Goal: Communication & Community: Answer question/provide support

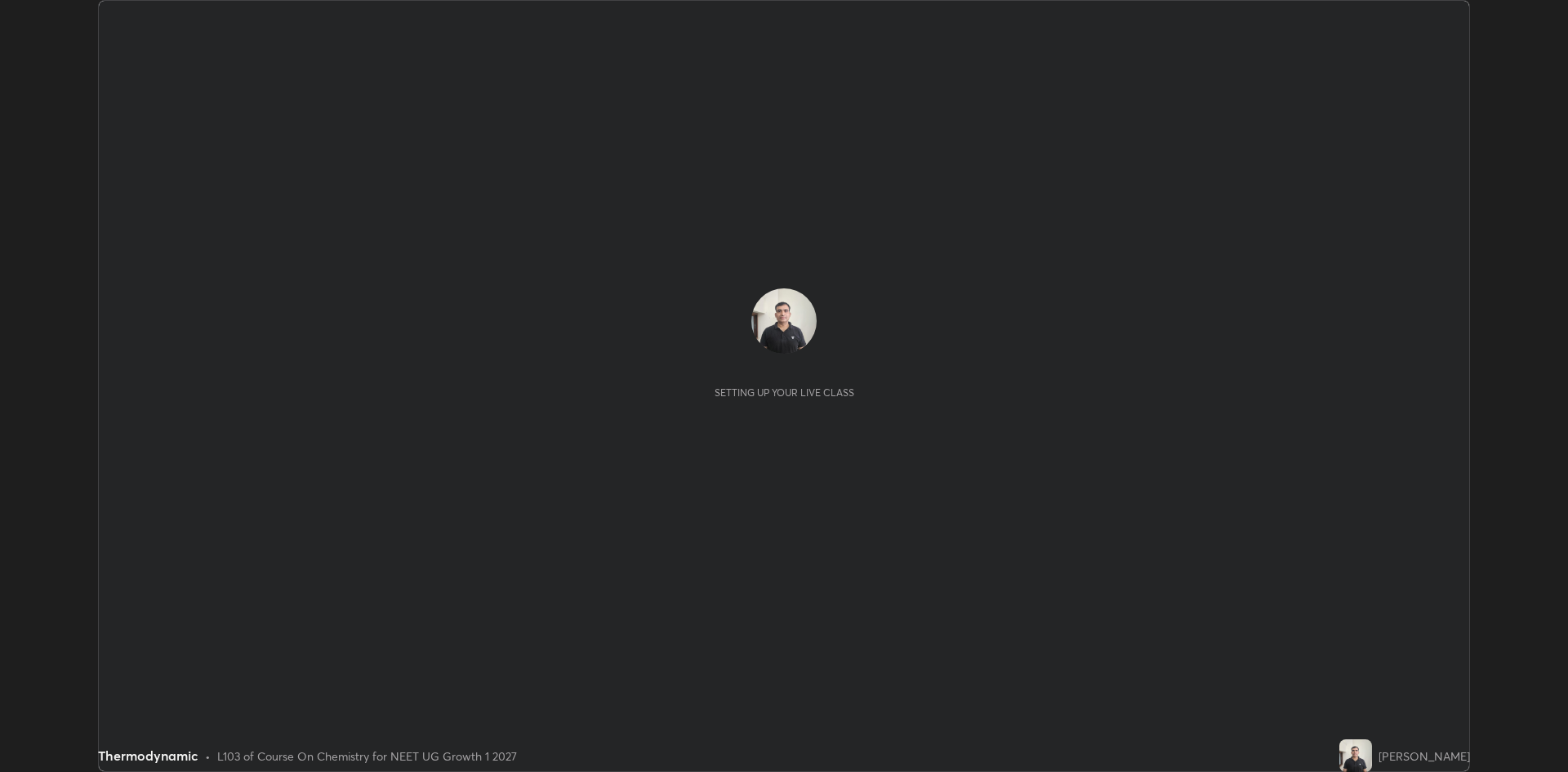
scroll to position [772, 1567]
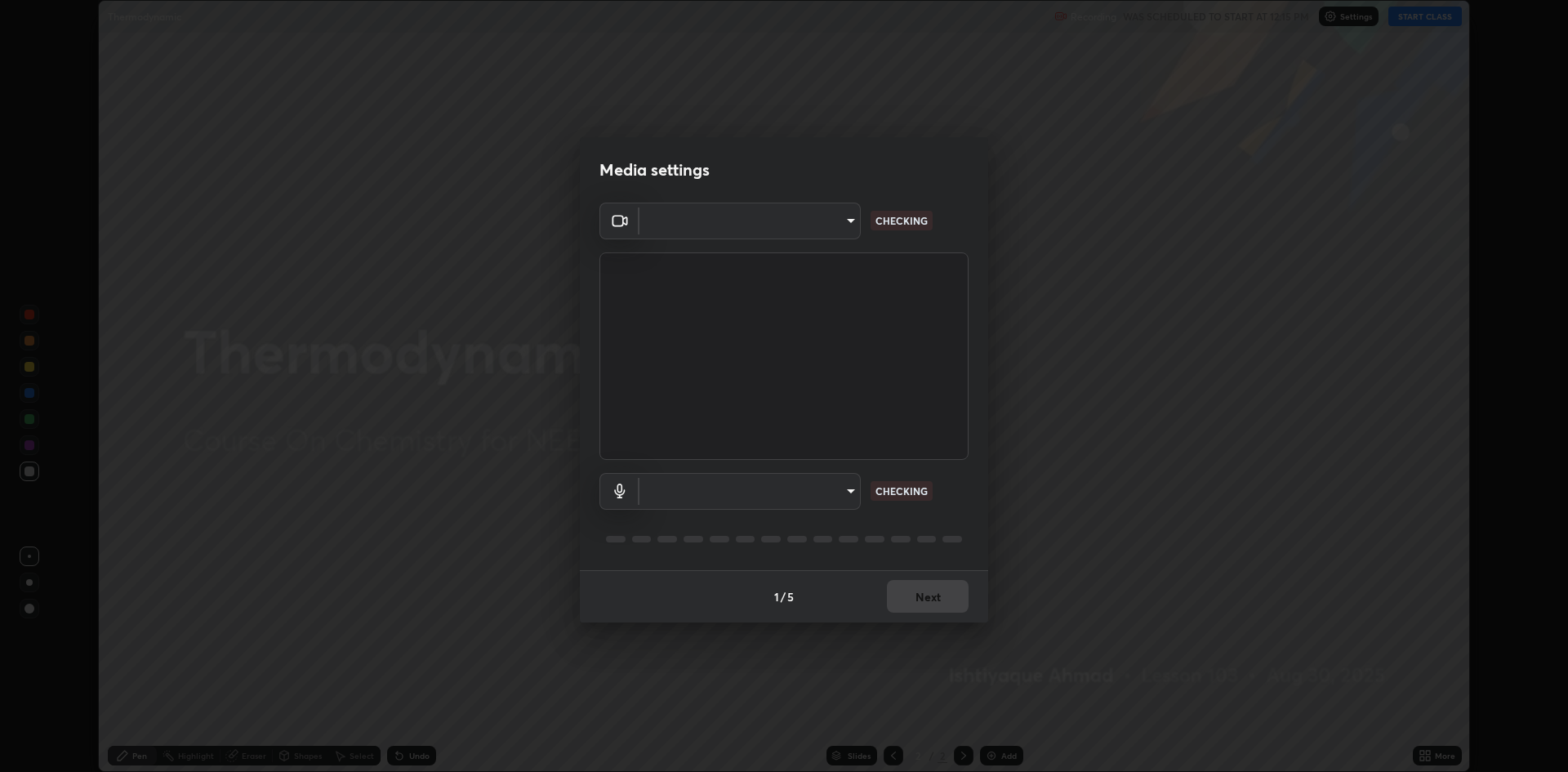
type input "19f5a41891380e342cc2e20ee29c049fd30f447990ccba3fed2dd813324d2085"
type input "communications"
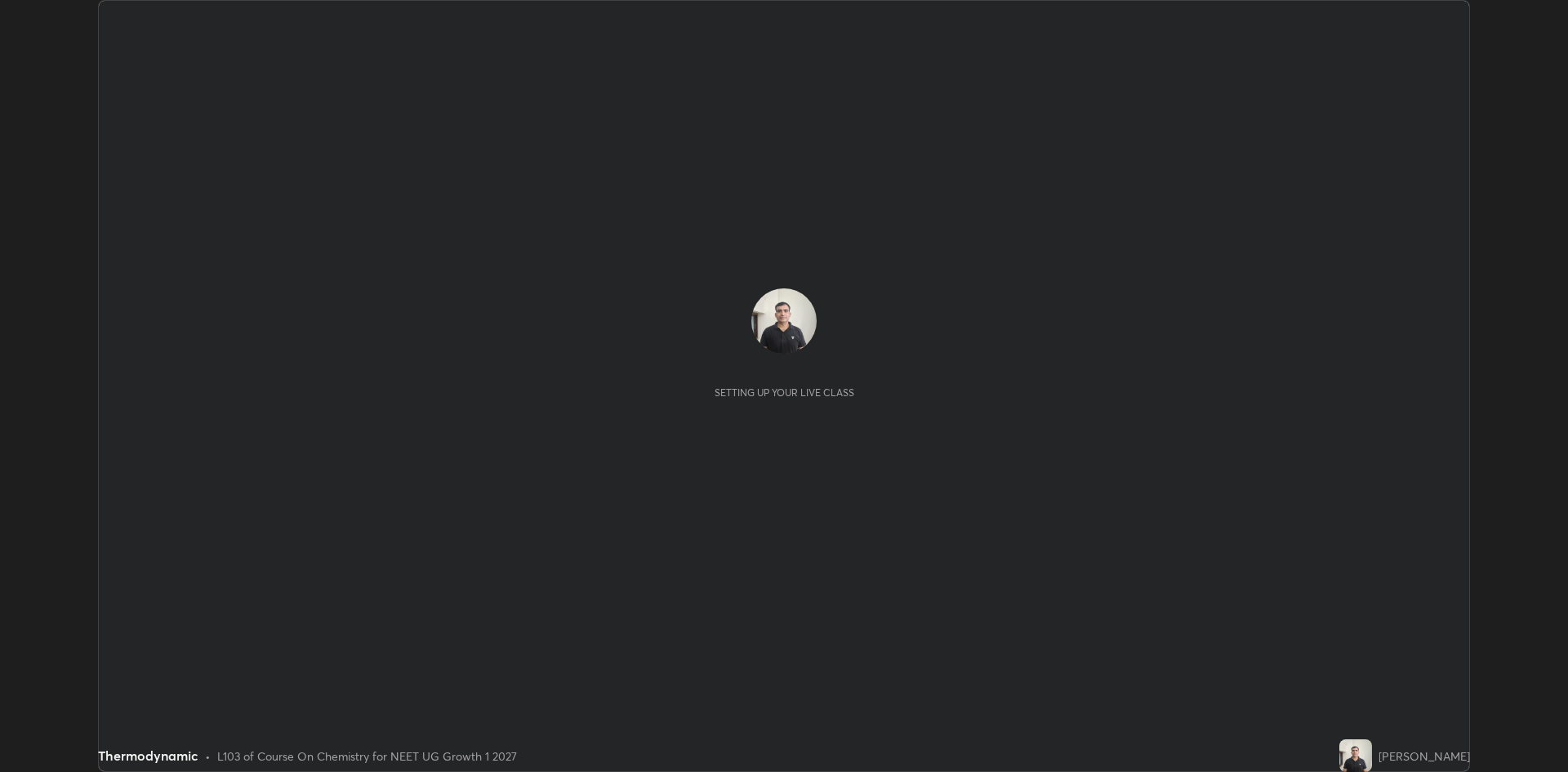
scroll to position [772, 1568]
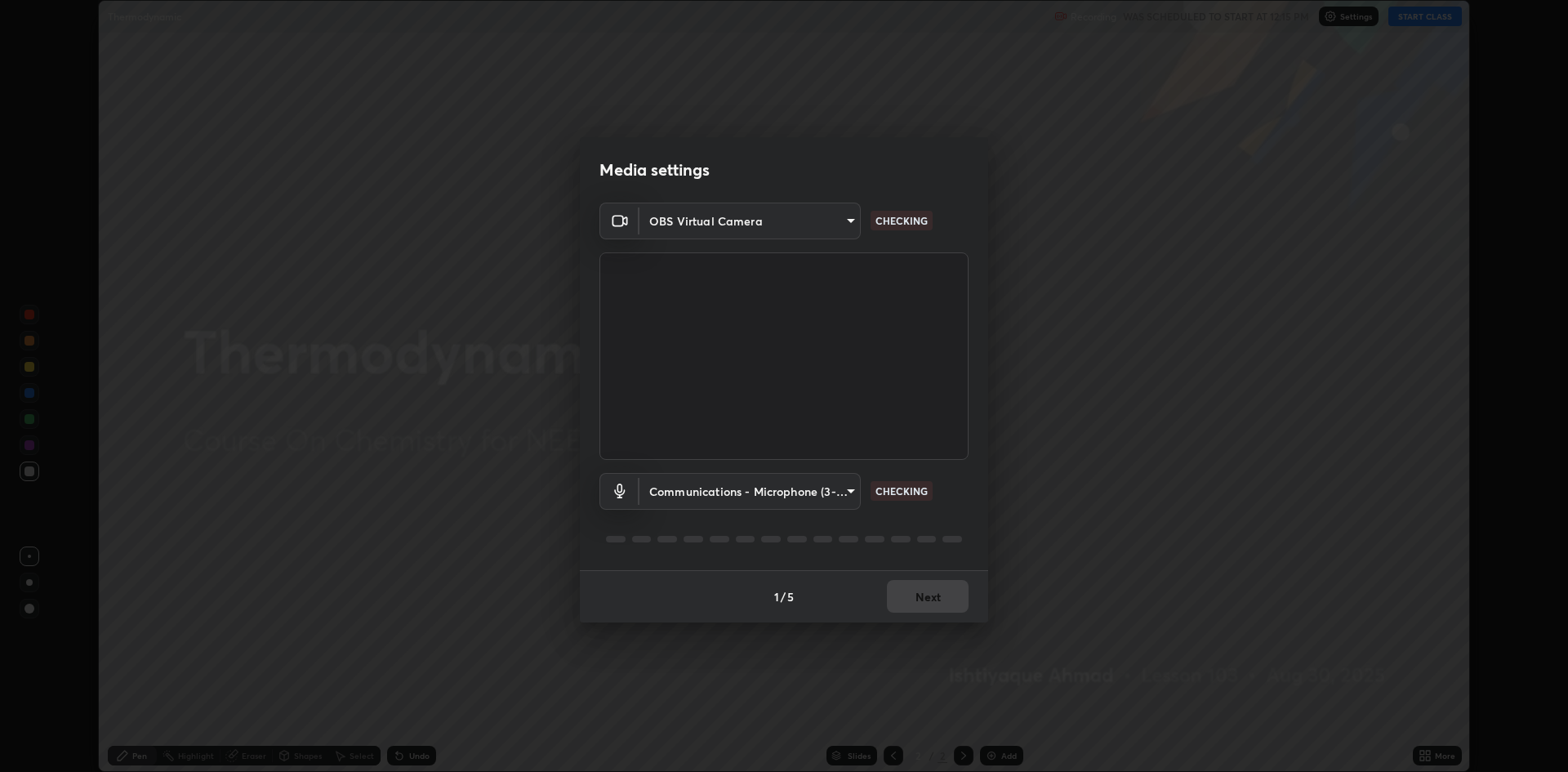
type input "19f5a41891380e342cc2e20ee29c049fd30f447990ccba3fed2dd813324d2085"
click at [699, 492] on body "Erase all Thermodynamic Recording WAS SCHEDULED TO START AT 12:15 PM Settings S…" at bounding box center [784, 386] width 1568 height 772
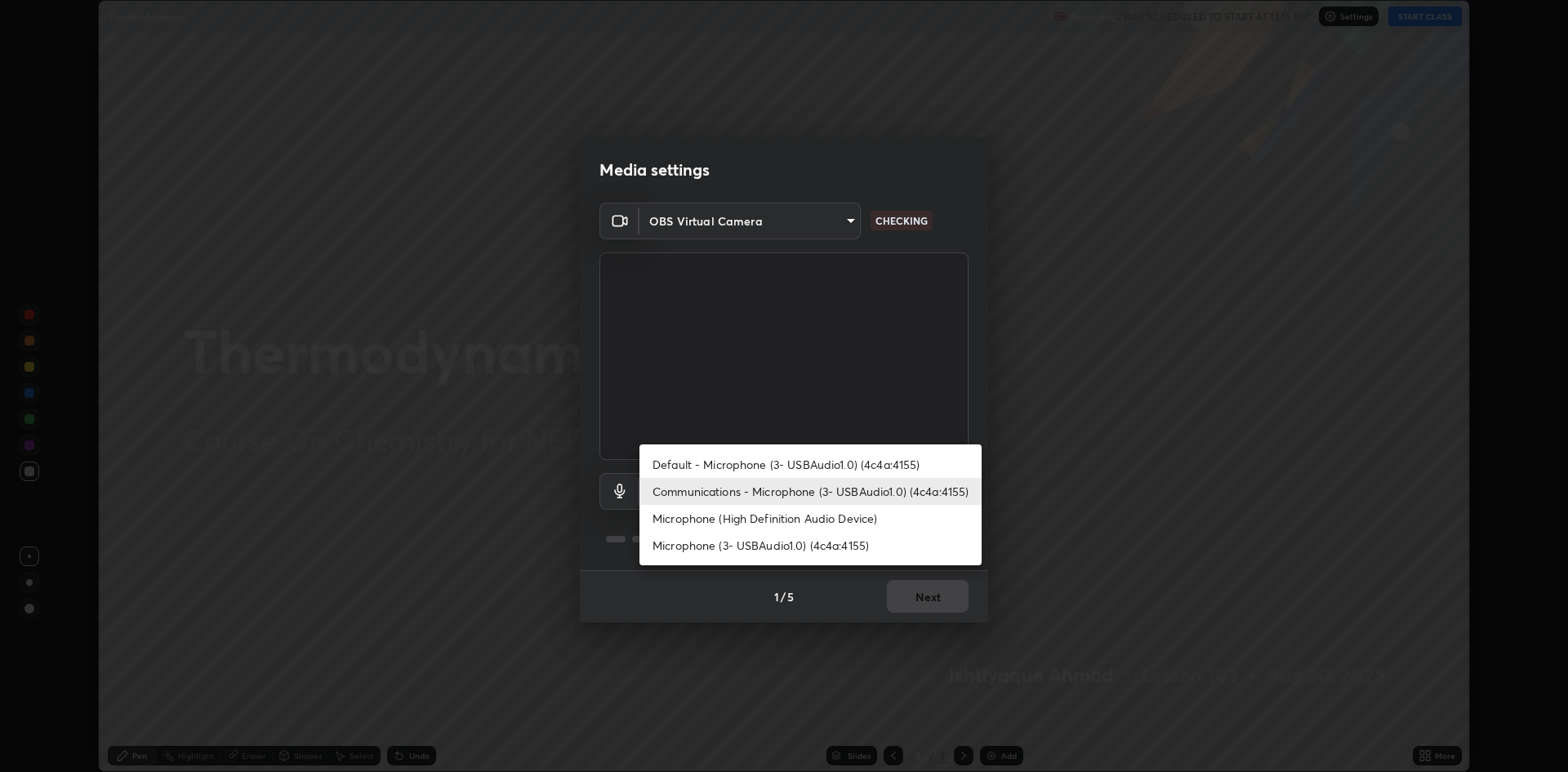
click at [704, 549] on li "Microphone (3- USBAudio1.0) (4c4a:4155)" at bounding box center [811, 545] width 343 height 27
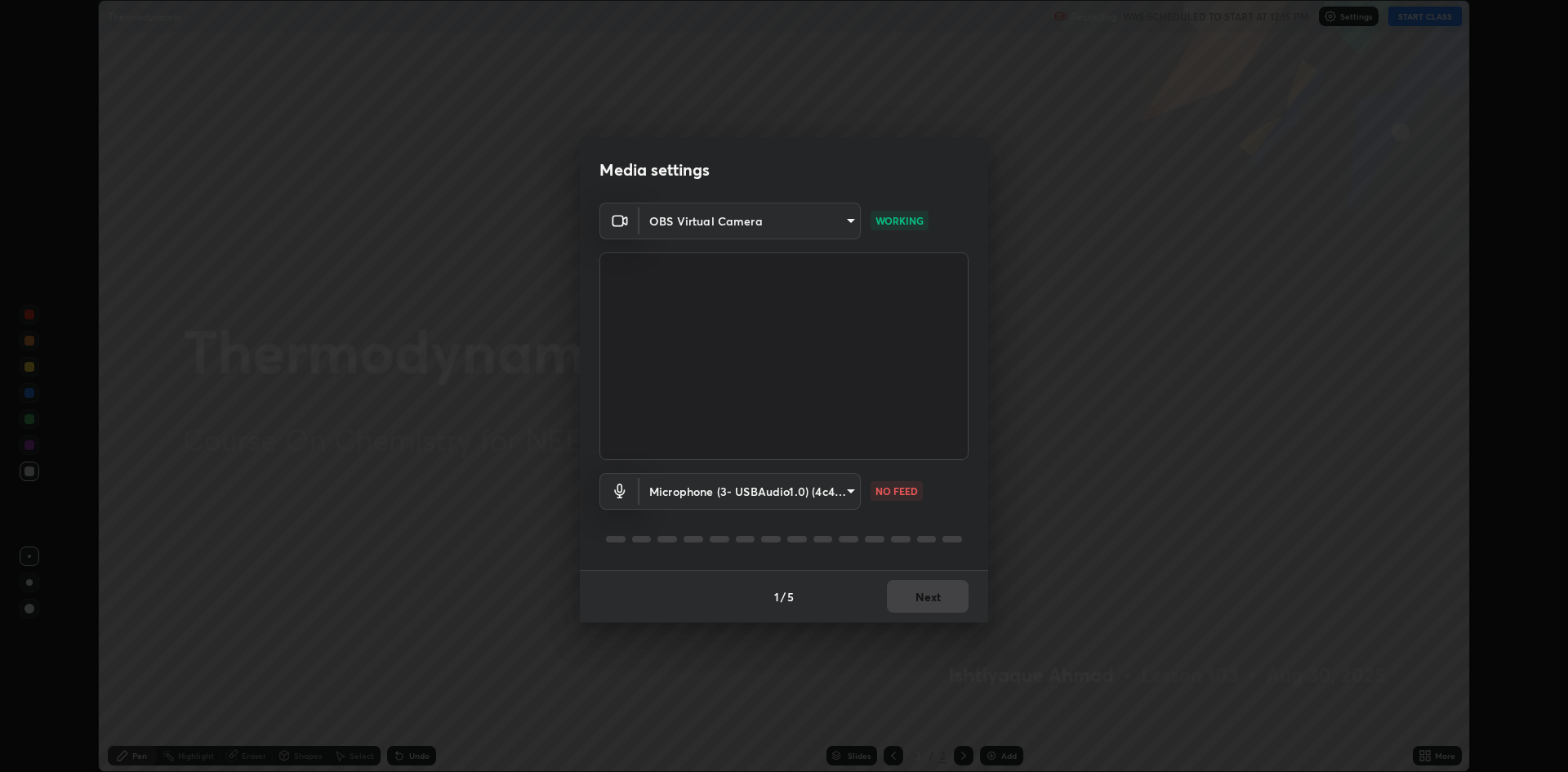
click at [760, 497] on body "Erase all Thermodynamic Recording WAS SCHEDULED TO START AT 12:15 PM Settings S…" at bounding box center [784, 386] width 1568 height 772
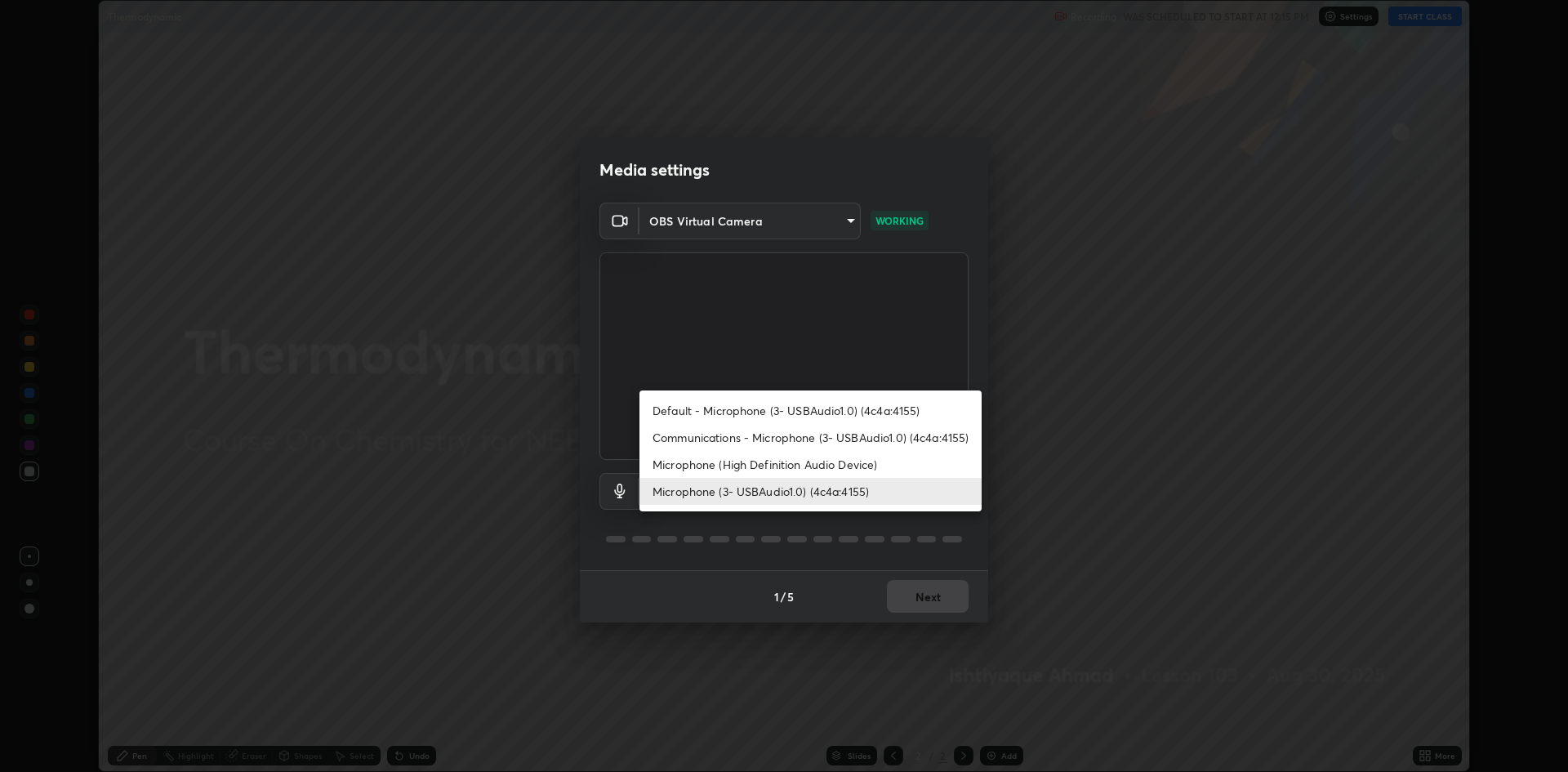
click at [723, 414] on li "Default - Microphone (3- USBAudio1.0) (4c4a:4155)" at bounding box center [811, 410] width 343 height 27
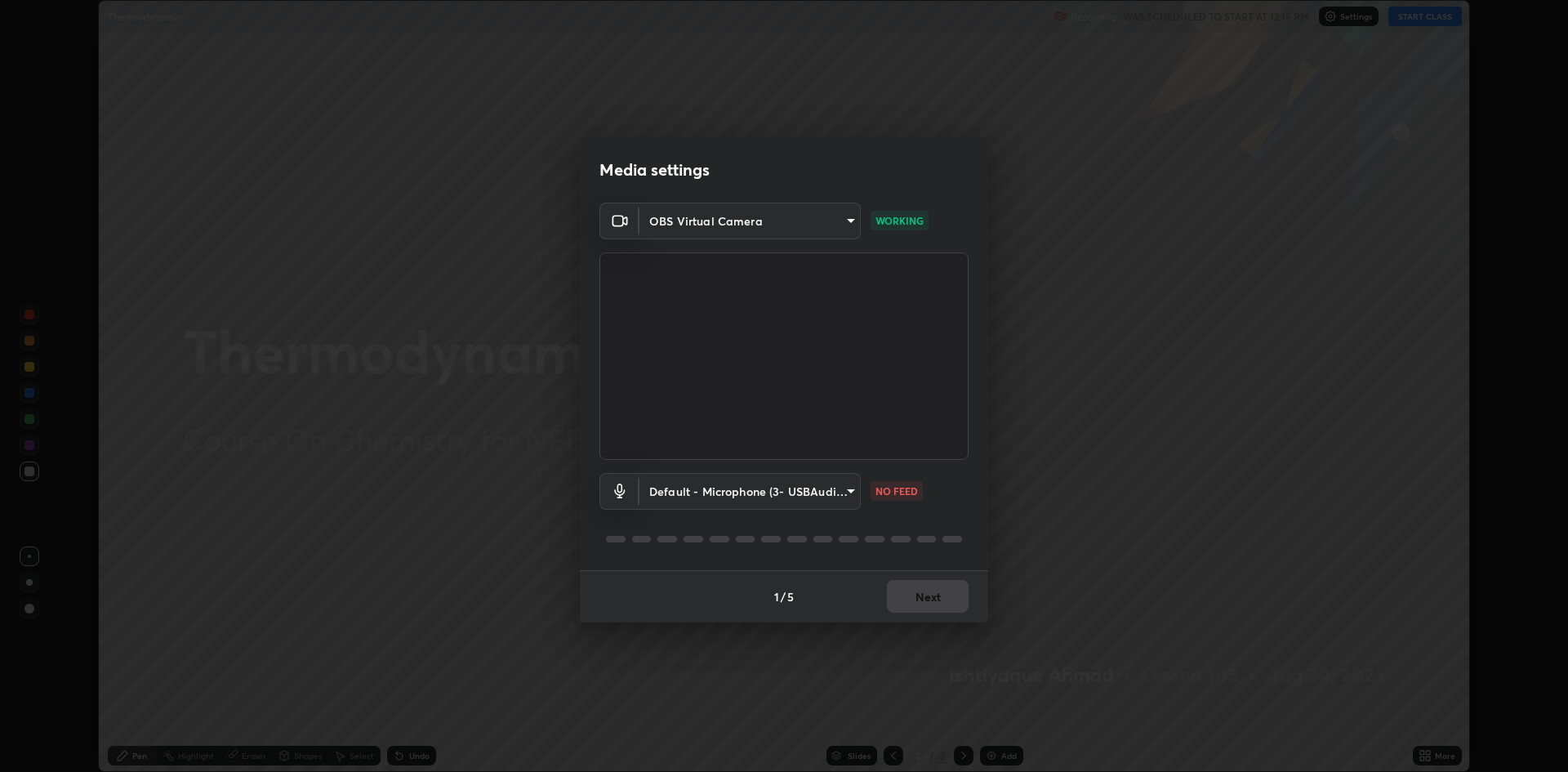
click at [724, 497] on body "Erase all Thermodynamic Recording WAS SCHEDULED TO START AT 12:15 PM Settings S…" at bounding box center [784, 386] width 1568 height 772
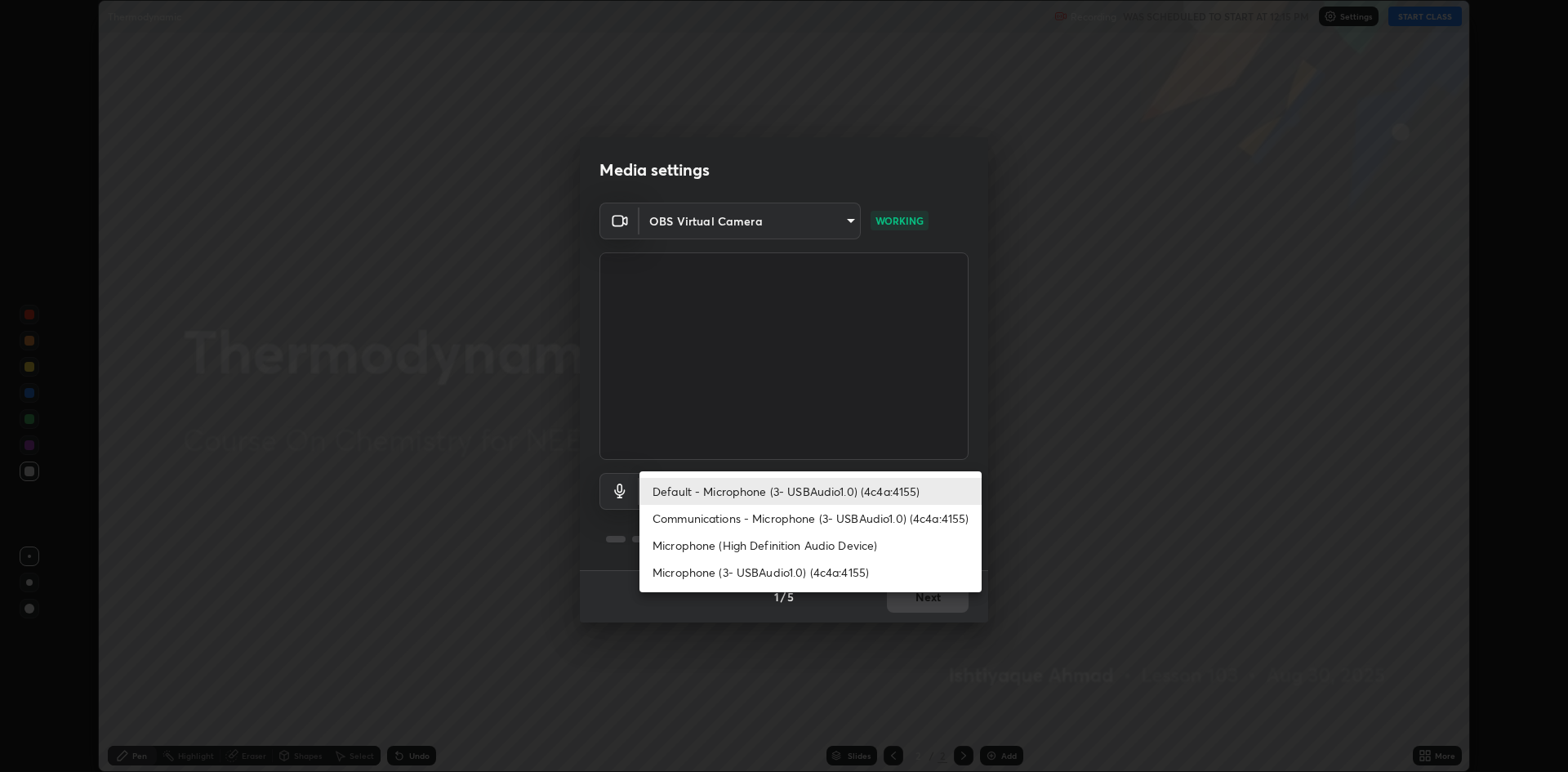
click at [719, 580] on li "Microphone (3- USBAudio1.0) (4c4a:4155)" at bounding box center [811, 573] width 343 height 27
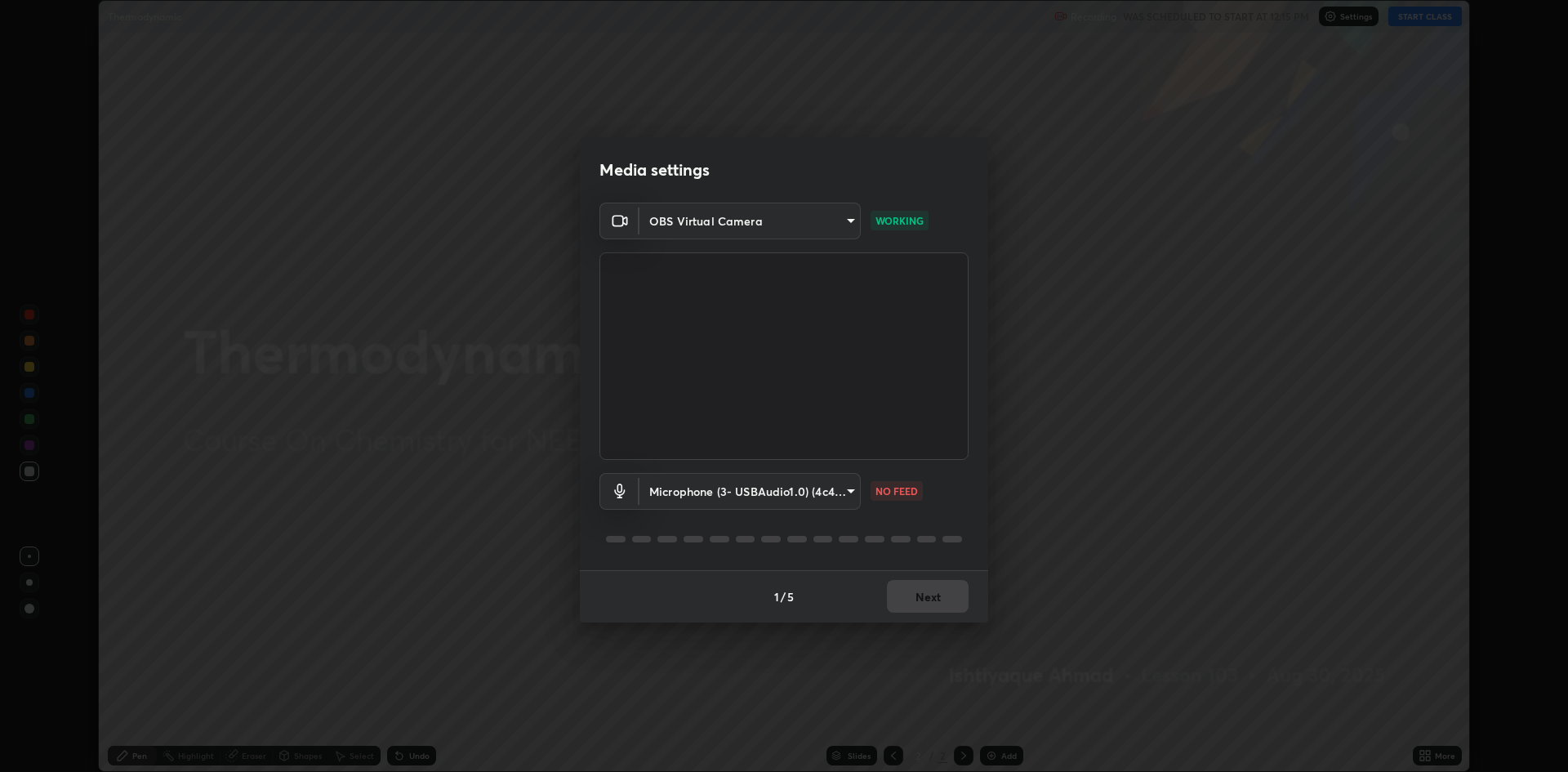
click at [731, 491] on body "Erase all Thermodynamic Recording WAS SCHEDULED TO START AT 12:15 PM Settings S…" at bounding box center [784, 386] width 1568 height 772
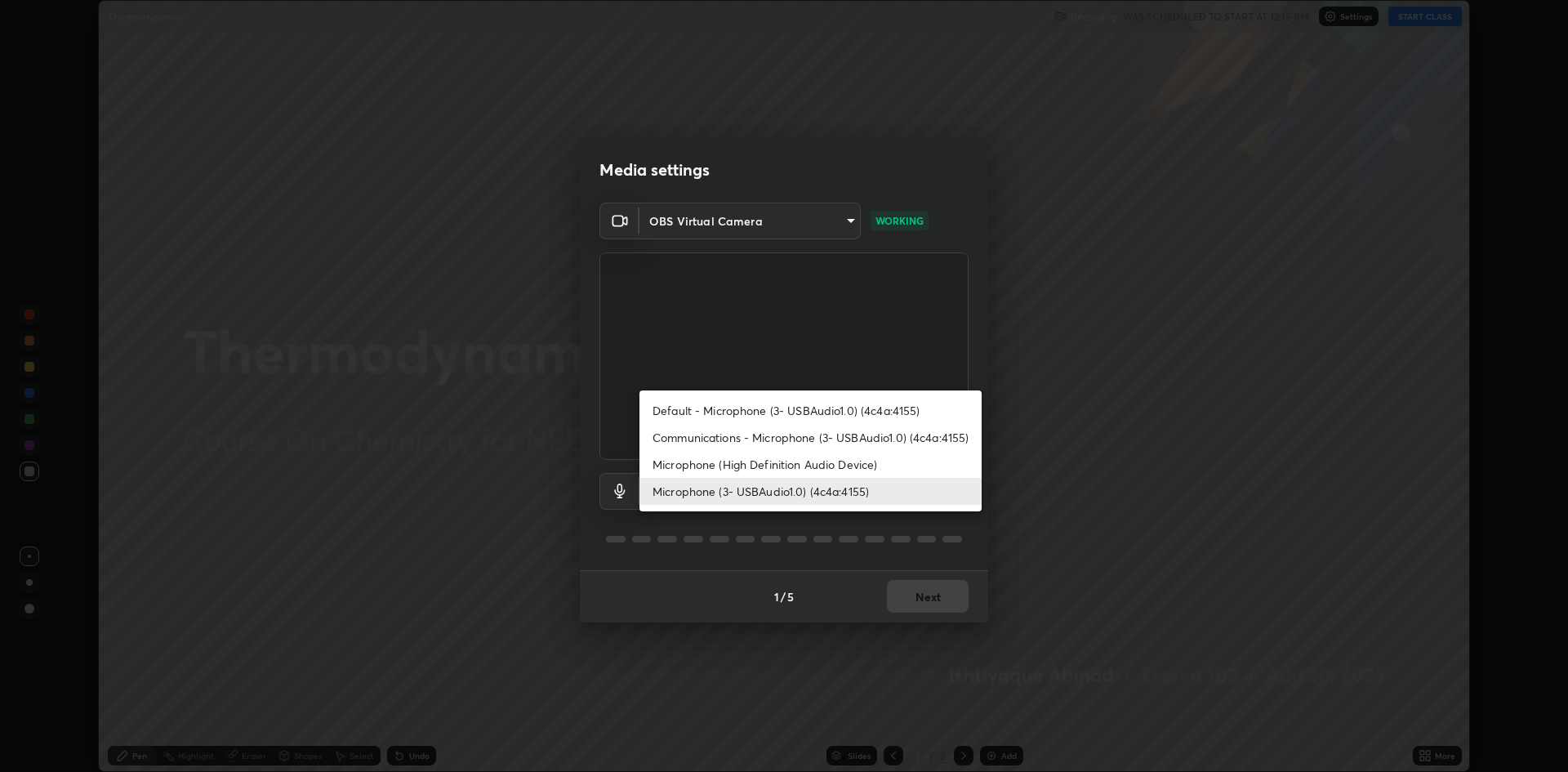
click at [741, 440] on li "Communications - Microphone (3- USBAudio1.0) (4c4a:4155)" at bounding box center [811, 437] width 343 height 27
type input "communications"
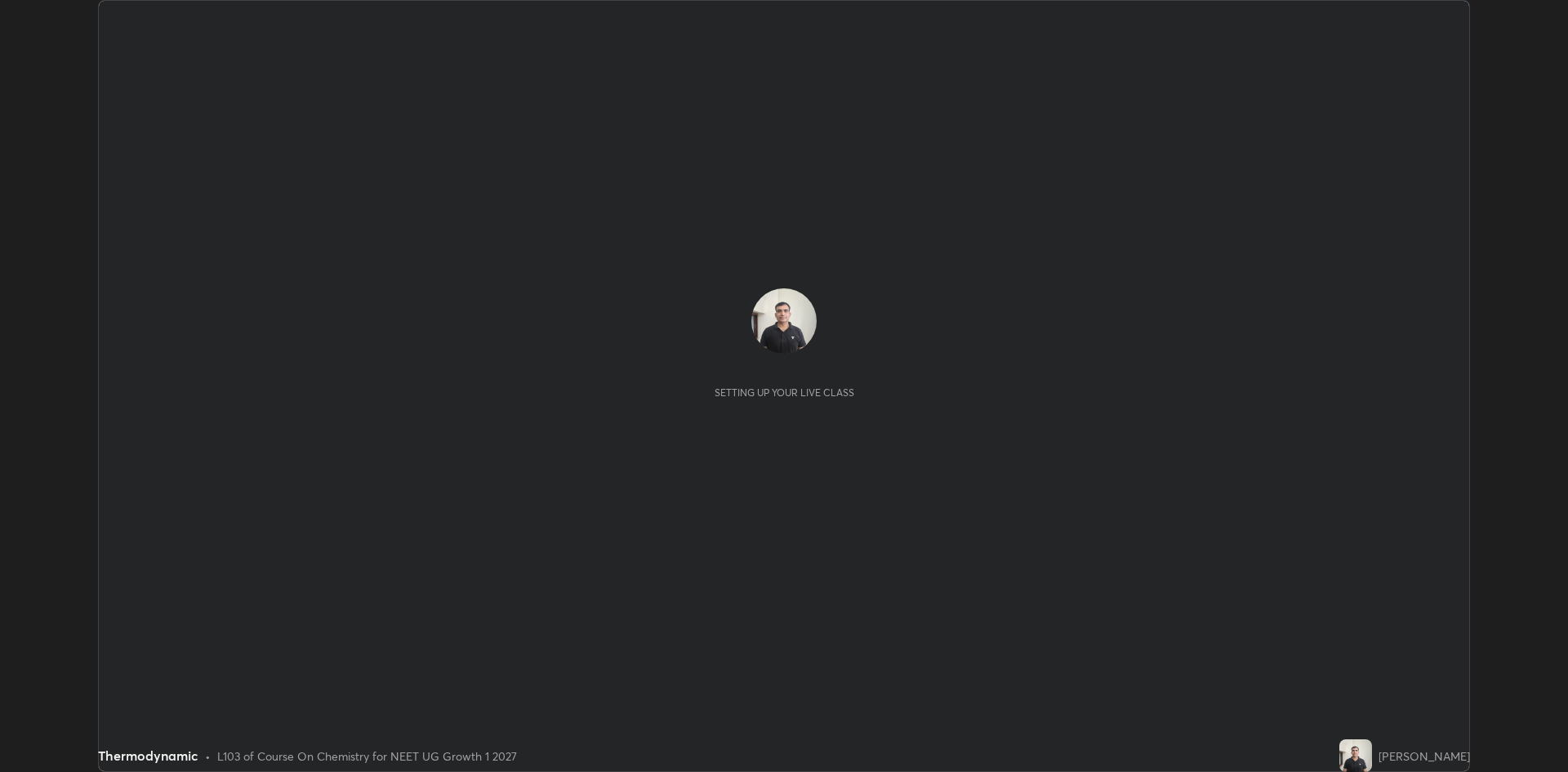
scroll to position [772, 1568]
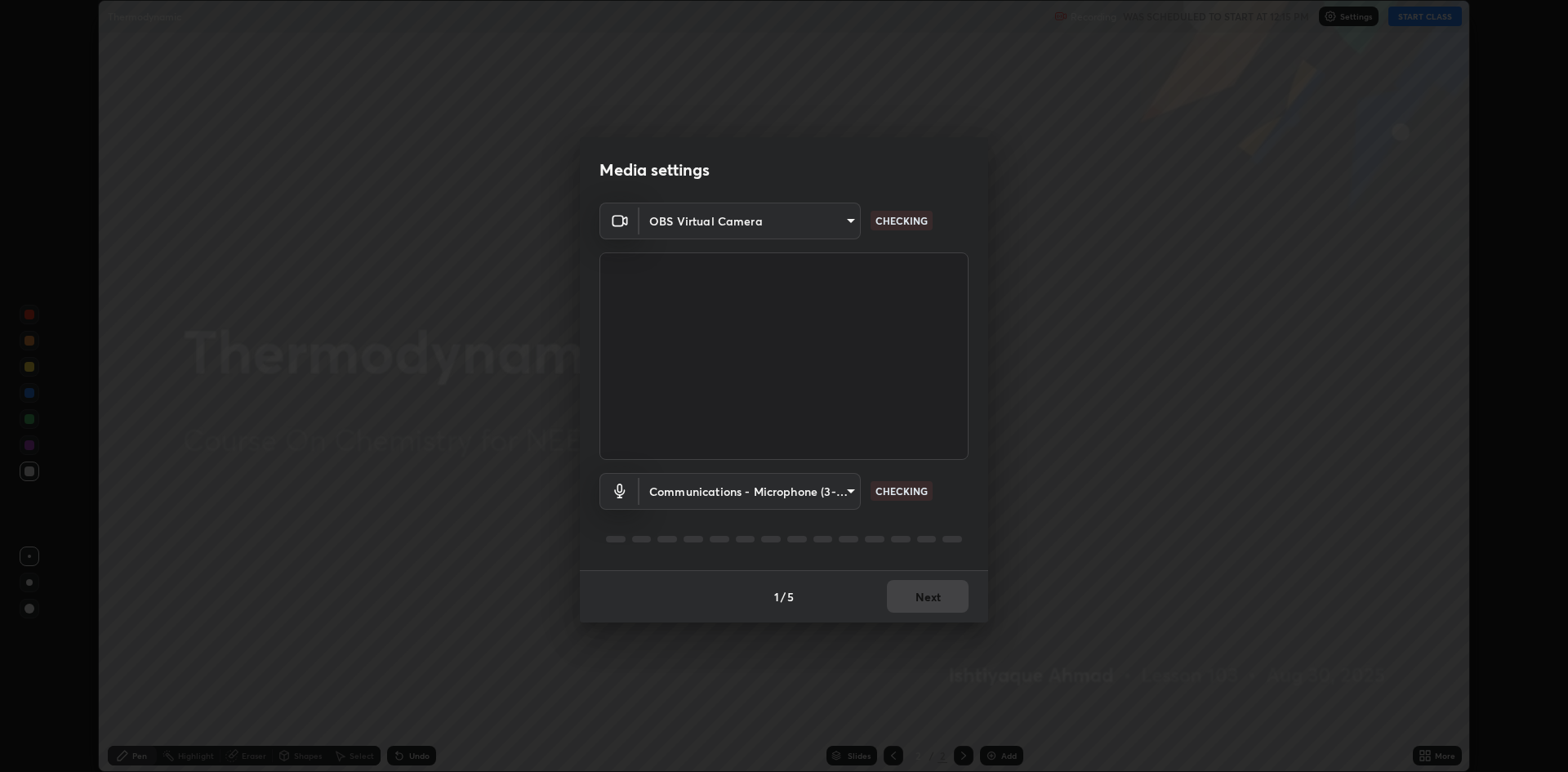
type input "19f5a41891380e342cc2e20ee29c049fd30f447990ccba3fed2dd813324d2085"
click at [712, 507] on body "Erase all Thermodynamic Recording WAS SCHEDULED TO START AT 12:15 PM Settings S…" at bounding box center [784, 386] width 1568 height 772
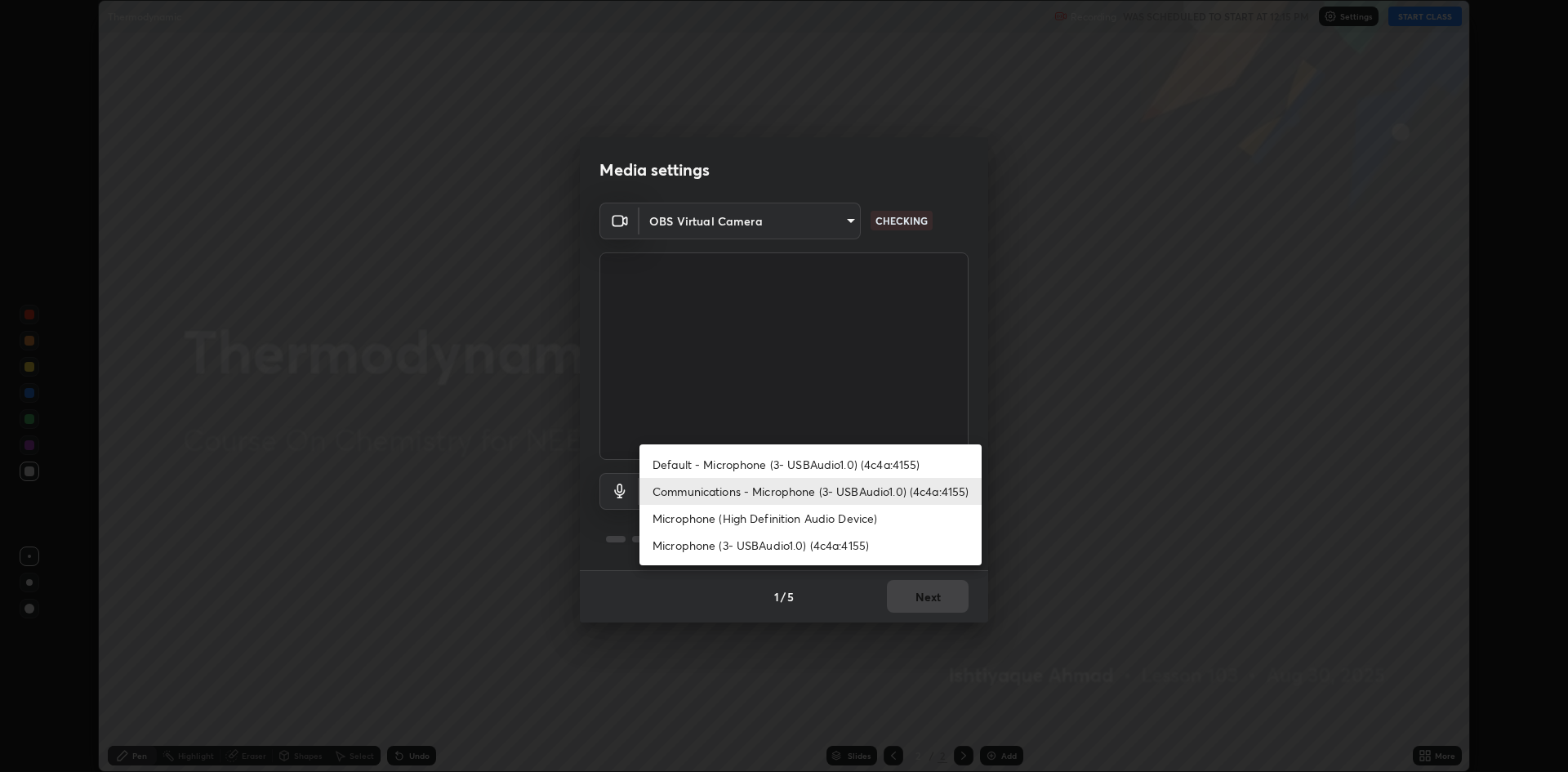
click at [683, 492] on li "Communications - Microphone (3- USBAudio1.0) (4c4a:4155)" at bounding box center [811, 492] width 343 height 27
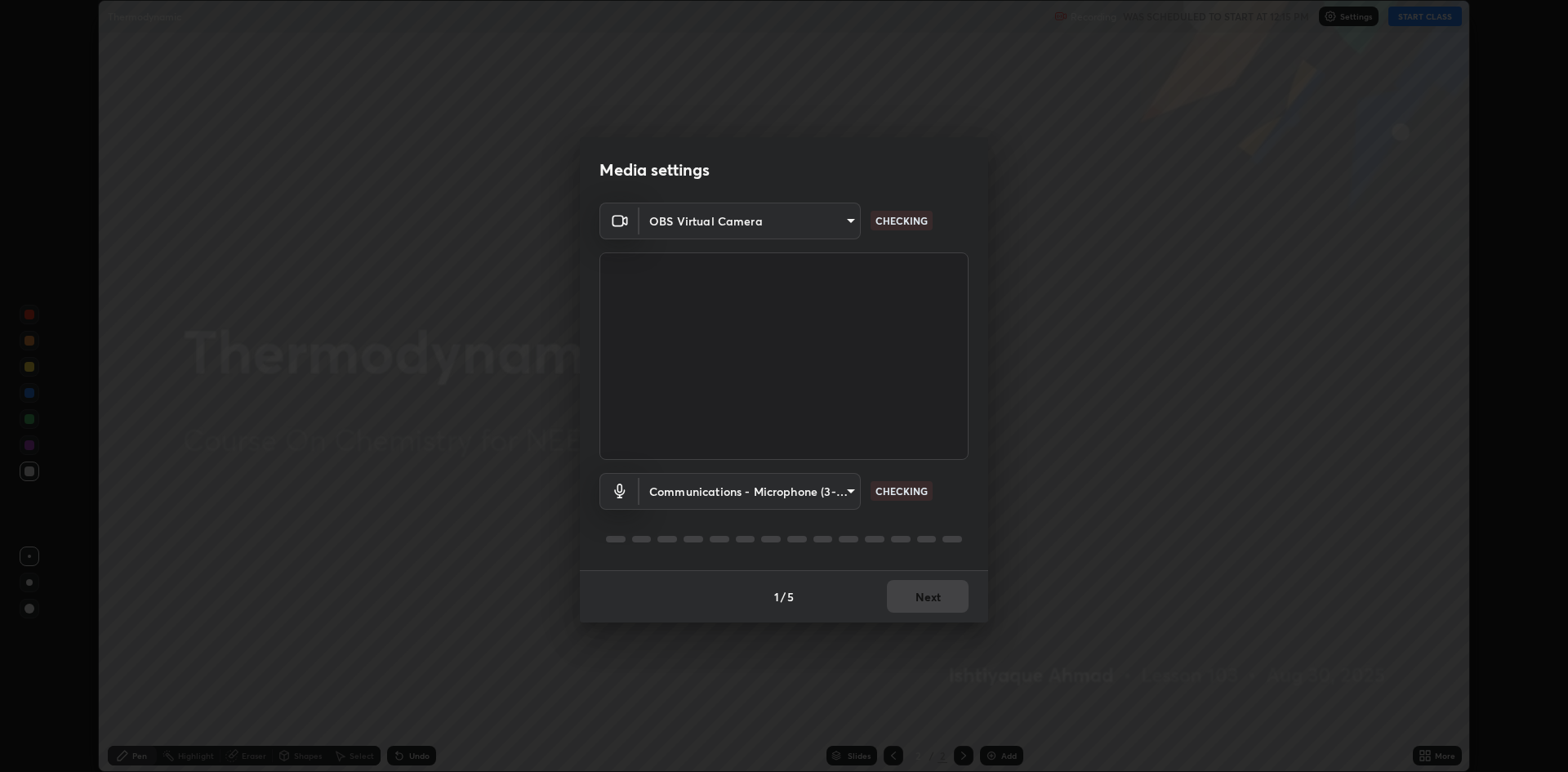
click at [683, 492] on body "Erase all Thermodynamic Recording WAS SCHEDULED TO START AT 12:15 PM Settings S…" at bounding box center [784, 386] width 1568 height 772
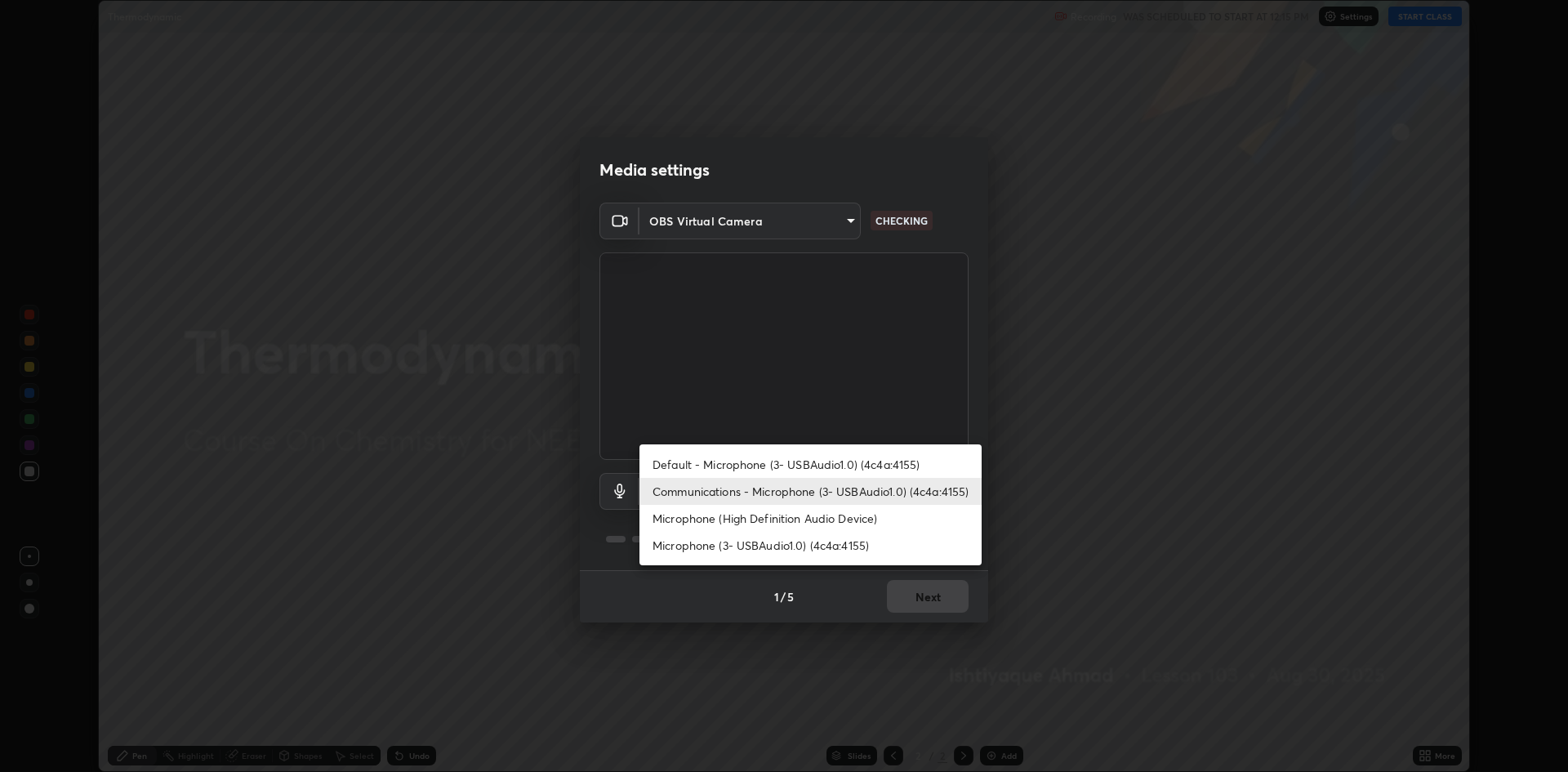
click at [700, 546] on li "Microphone (3- USBAudio1.0) (4c4a:4155)" at bounding box center [811, 545] width 343 height 27
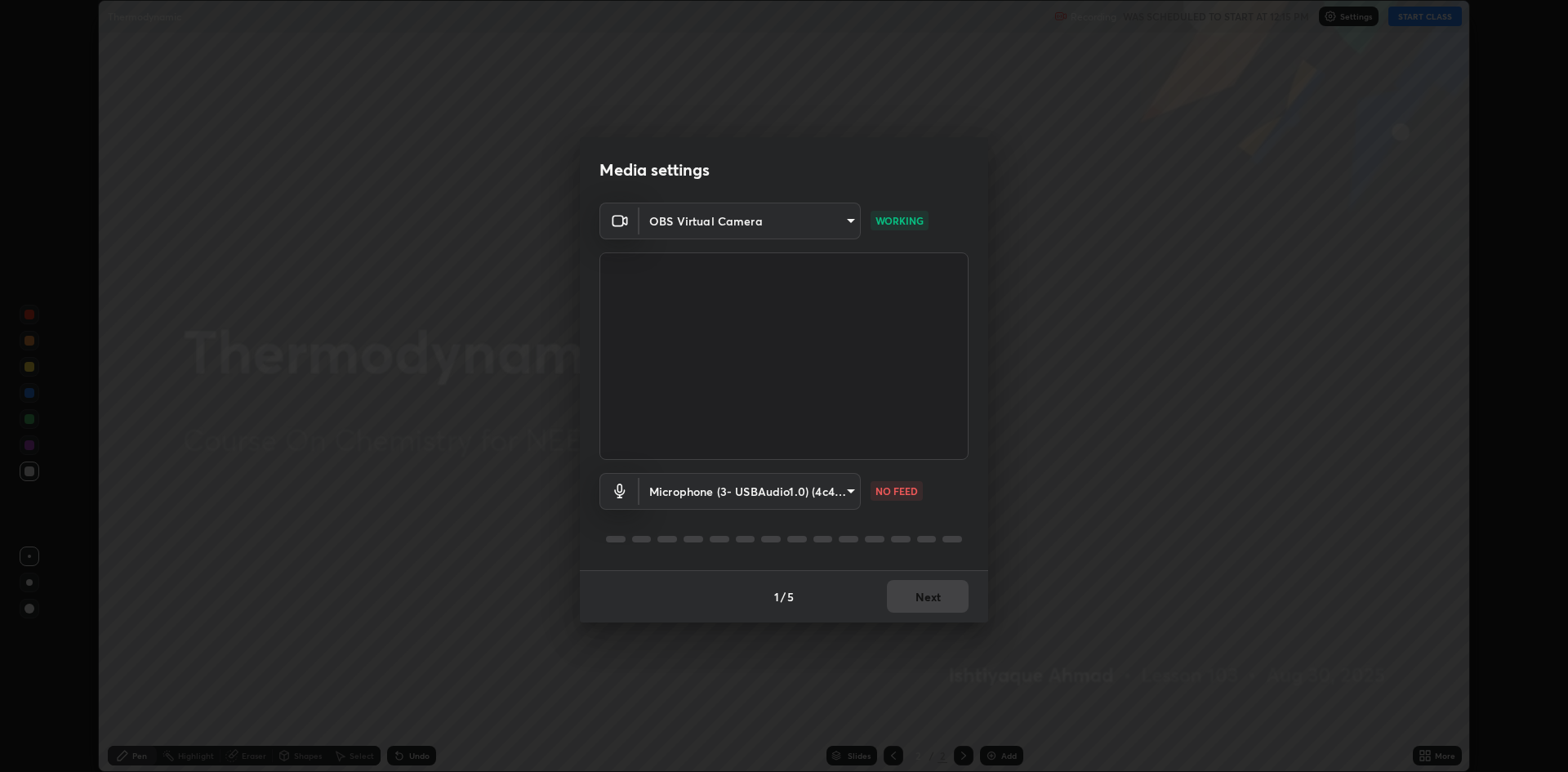
click at [731, 492] on body "Erase all Thermodynamic Recording WAS SCHEDULED TO START AT 12:15 PM Settings S…" at bounding box center [784, 386] width 1568 height 772
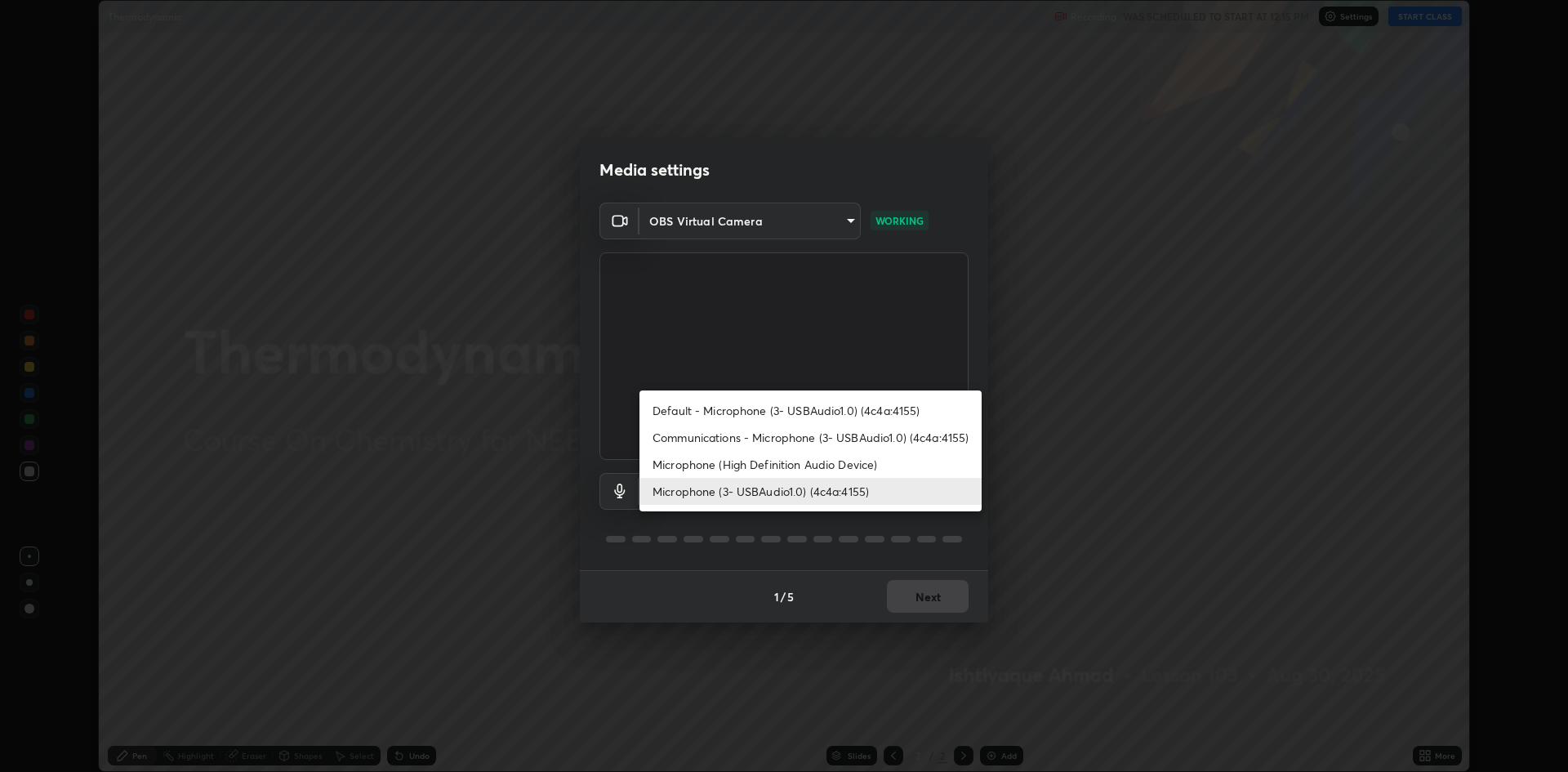
click at [717, 434] on li "Communications - Microphone (3- USBAudio1.0) (4c4a:4155)" at bounding box center [811, 437] width 343 height 27
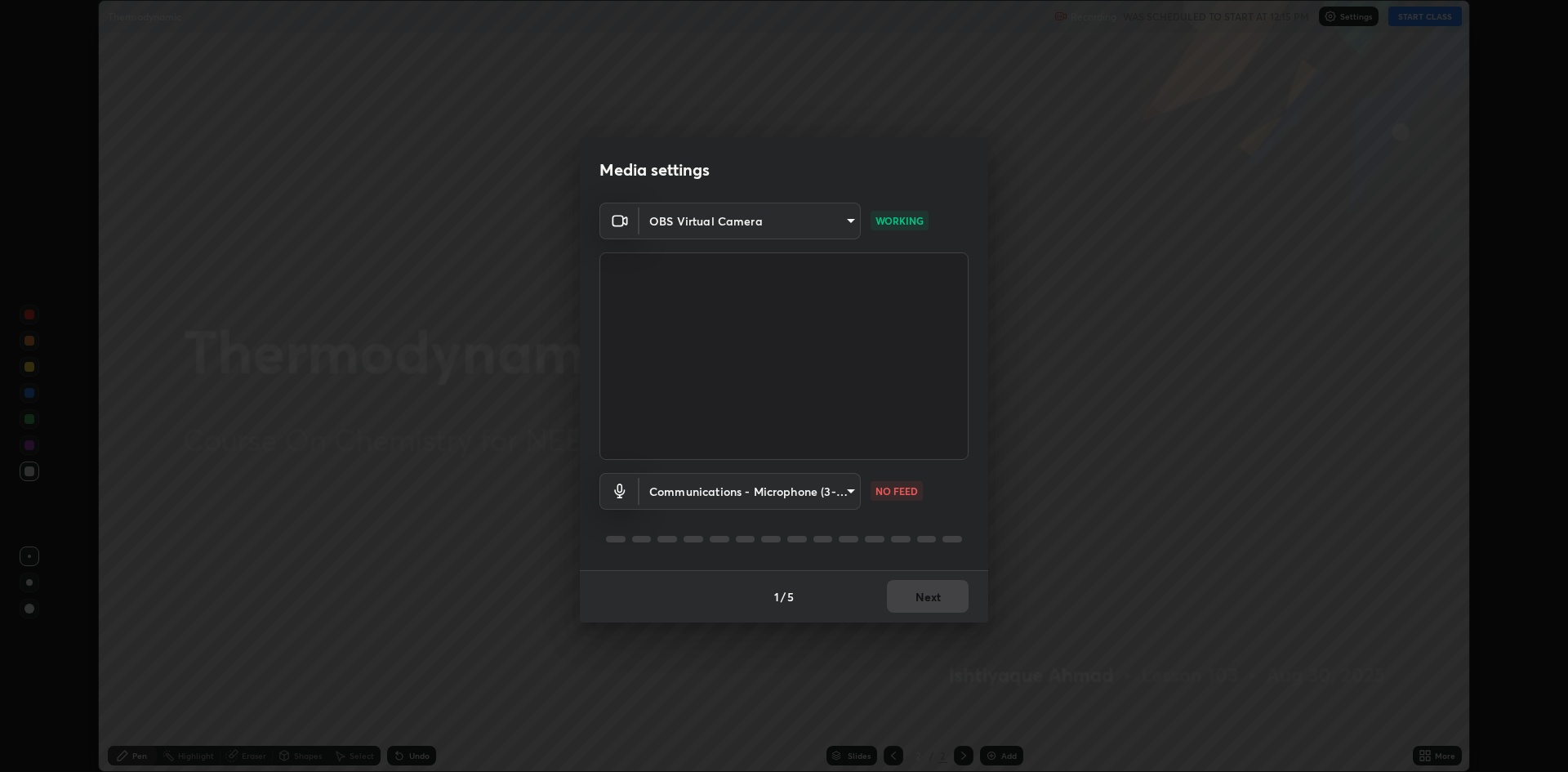
click at [843, 492] on body "Erase all Thermodynamic Recording WAS SCHEDULED TO START AT 12:15 PM Settings S…" at bounding box center [784, 386] width 1568 height 772
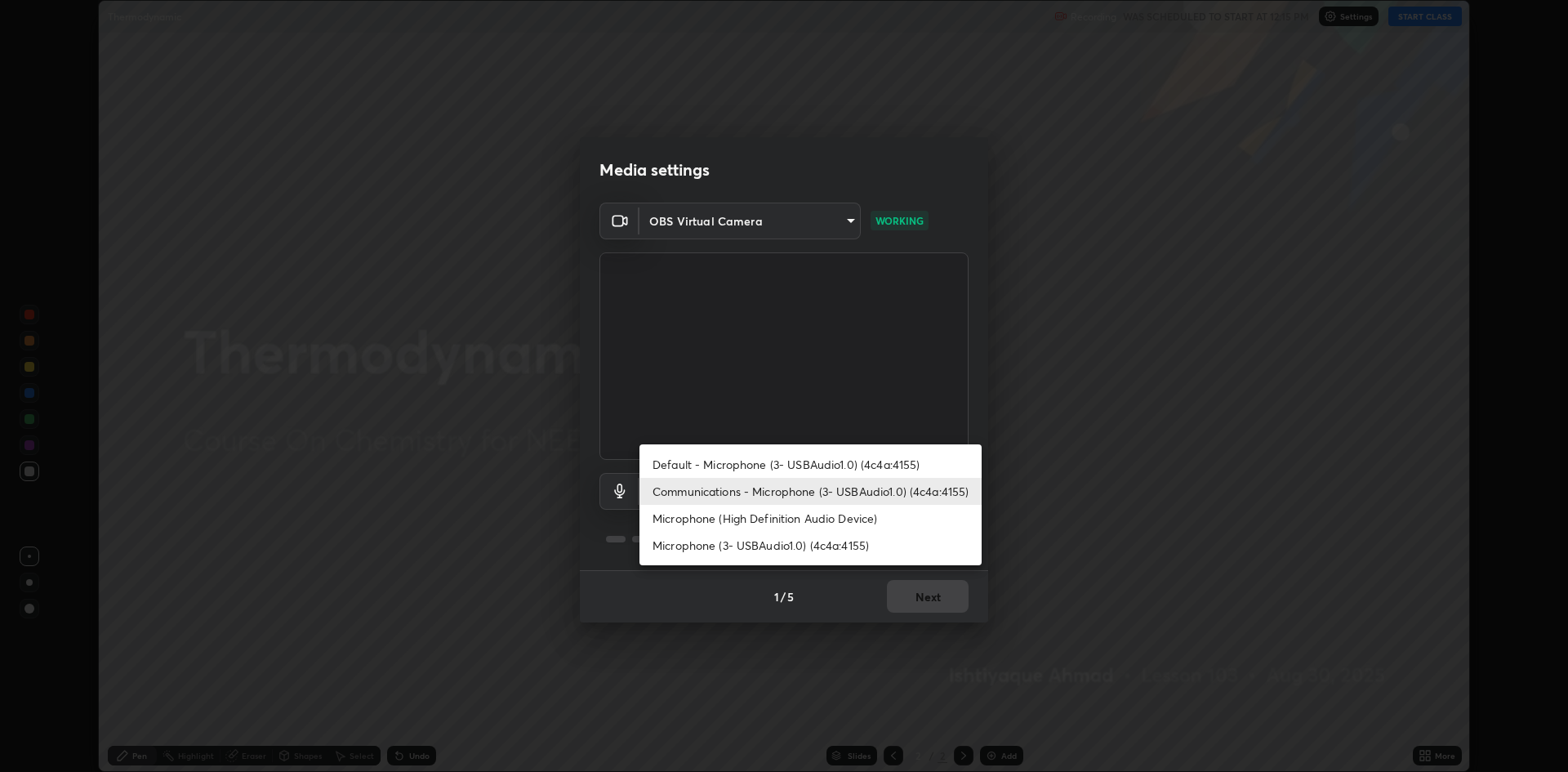
click at [851, 467] on li "Default - Microphone (3- USBAudio1.0) (4c4a:4155)" at bounding box center [811, 465] width 343 height 27
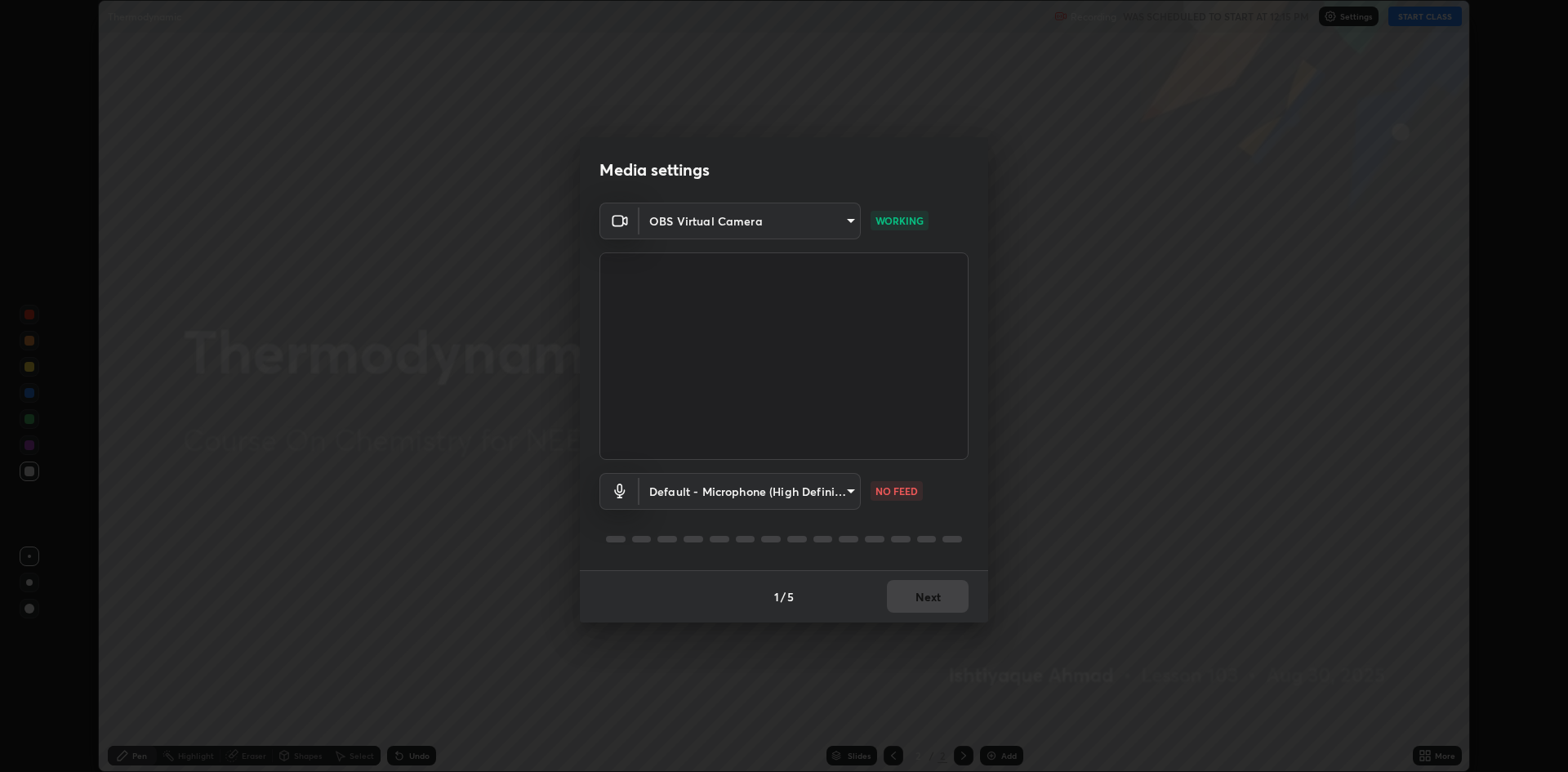
click at [710, 482] on body "Erase all Thermodynamic Recording WAS SCHEDULED TO START AT 12:15 PM Settings S…" at bounding box center [784, 386] width 1568 height 772
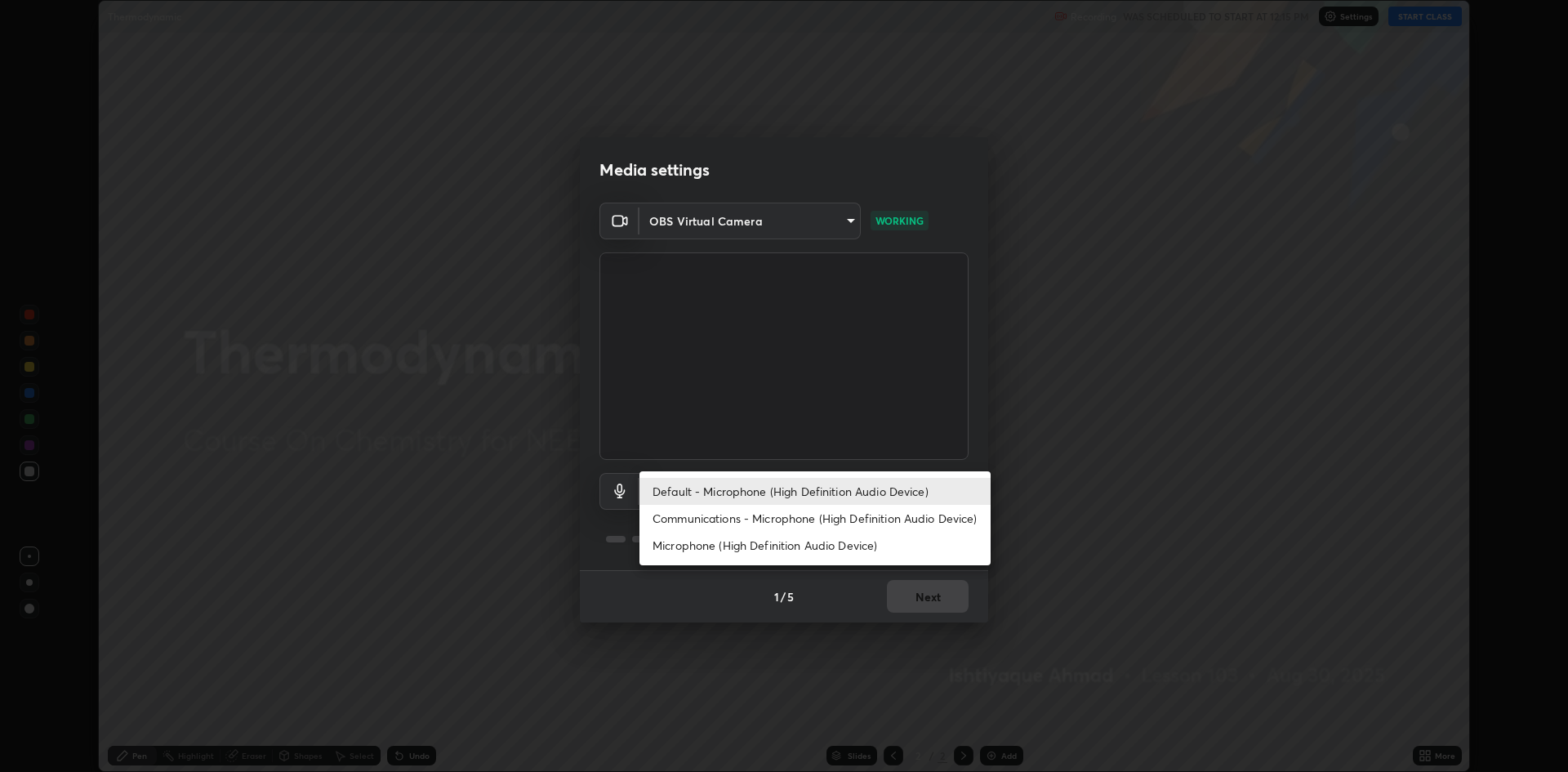
click at [604, 527] on div at bounding box center [784, 386] width 1568 height 772
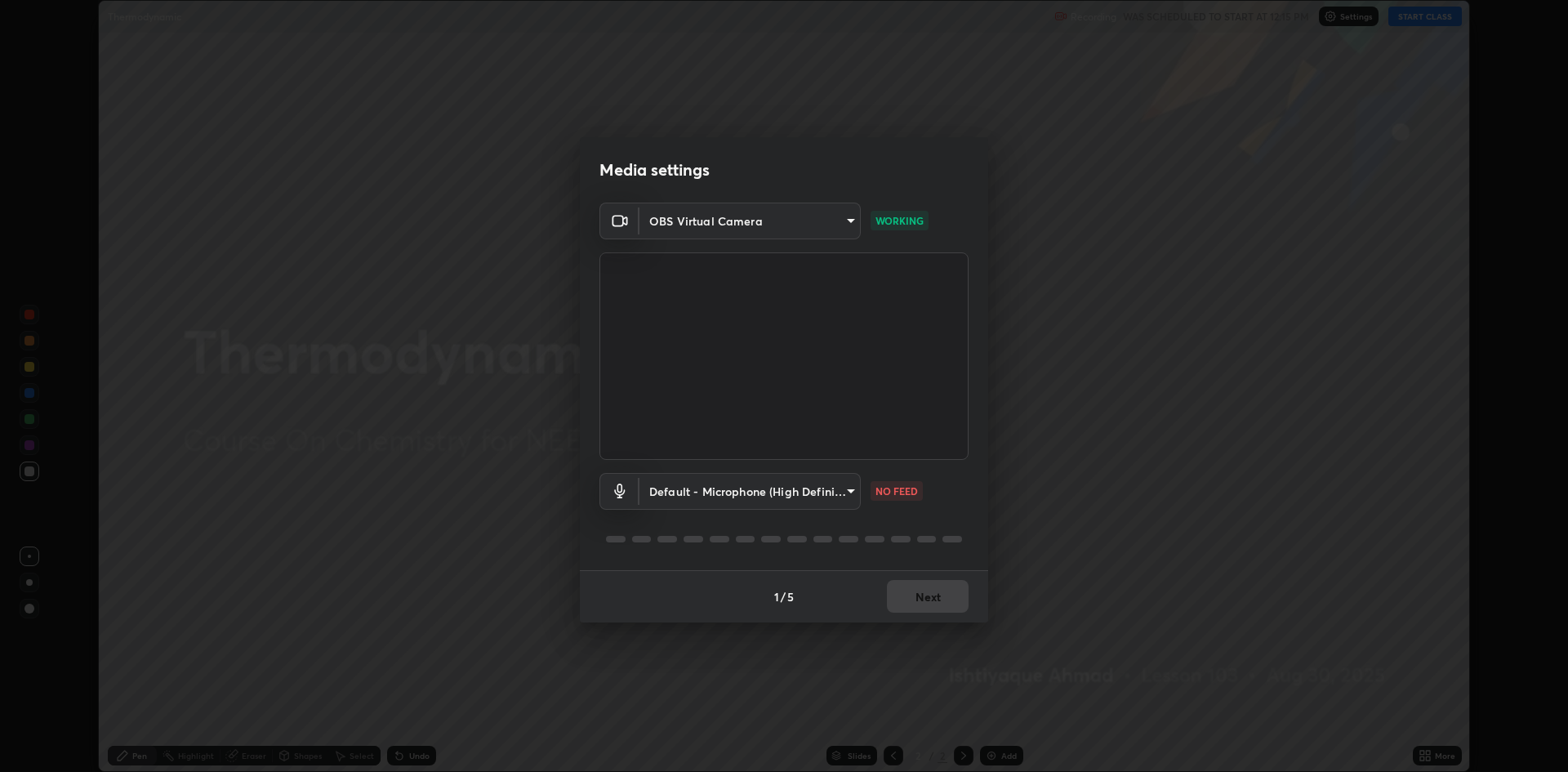
click at [706, 492] on body "Erase all Thermodynamic Recording WAS SCHEDULED TO START AT 12:15 PM Settings S…" at bounding box center [784, 386] width 1568 height 772
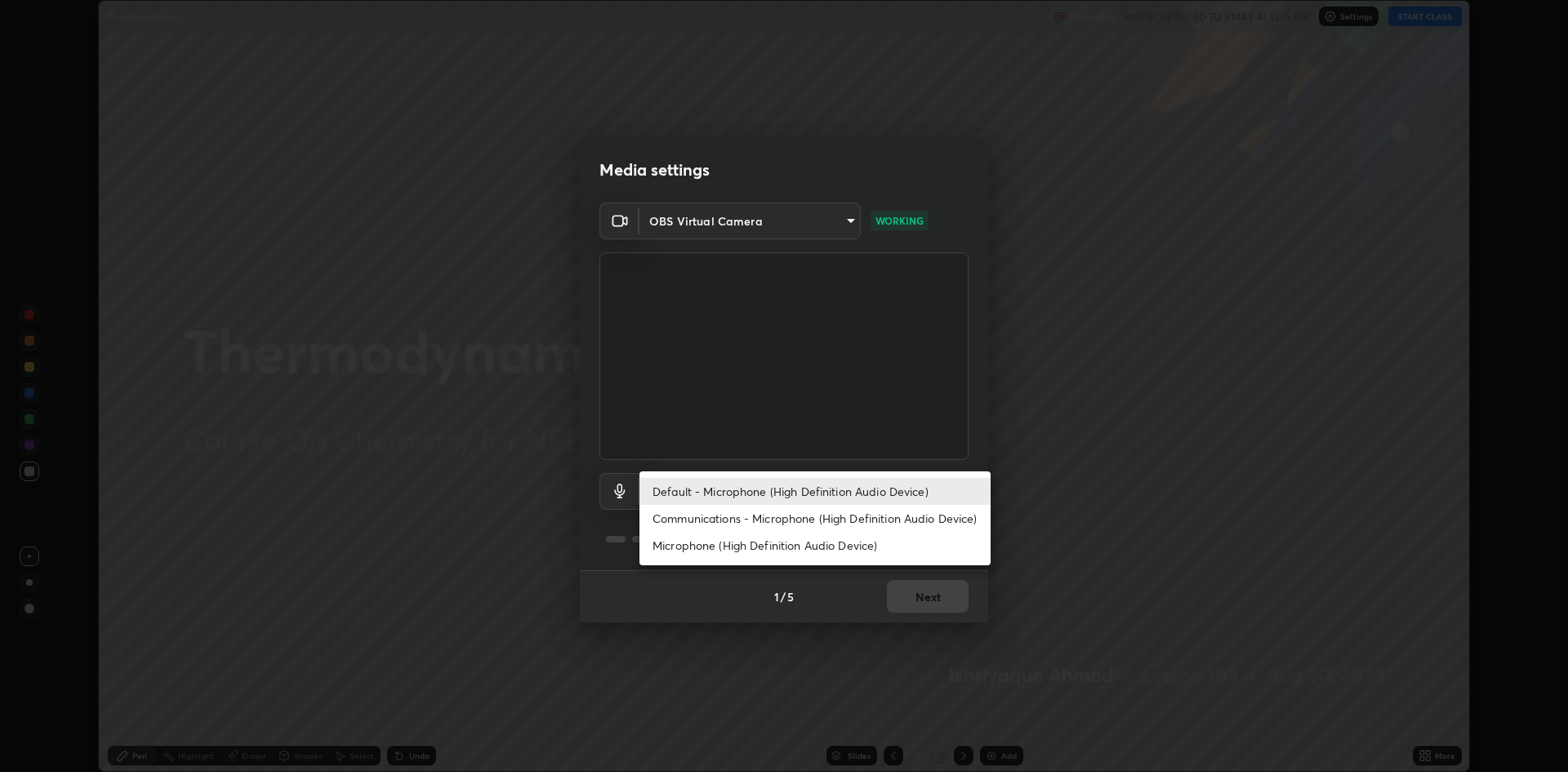
click at [608, 536] on div at bounding box center [784, 386] width 1568 height 772
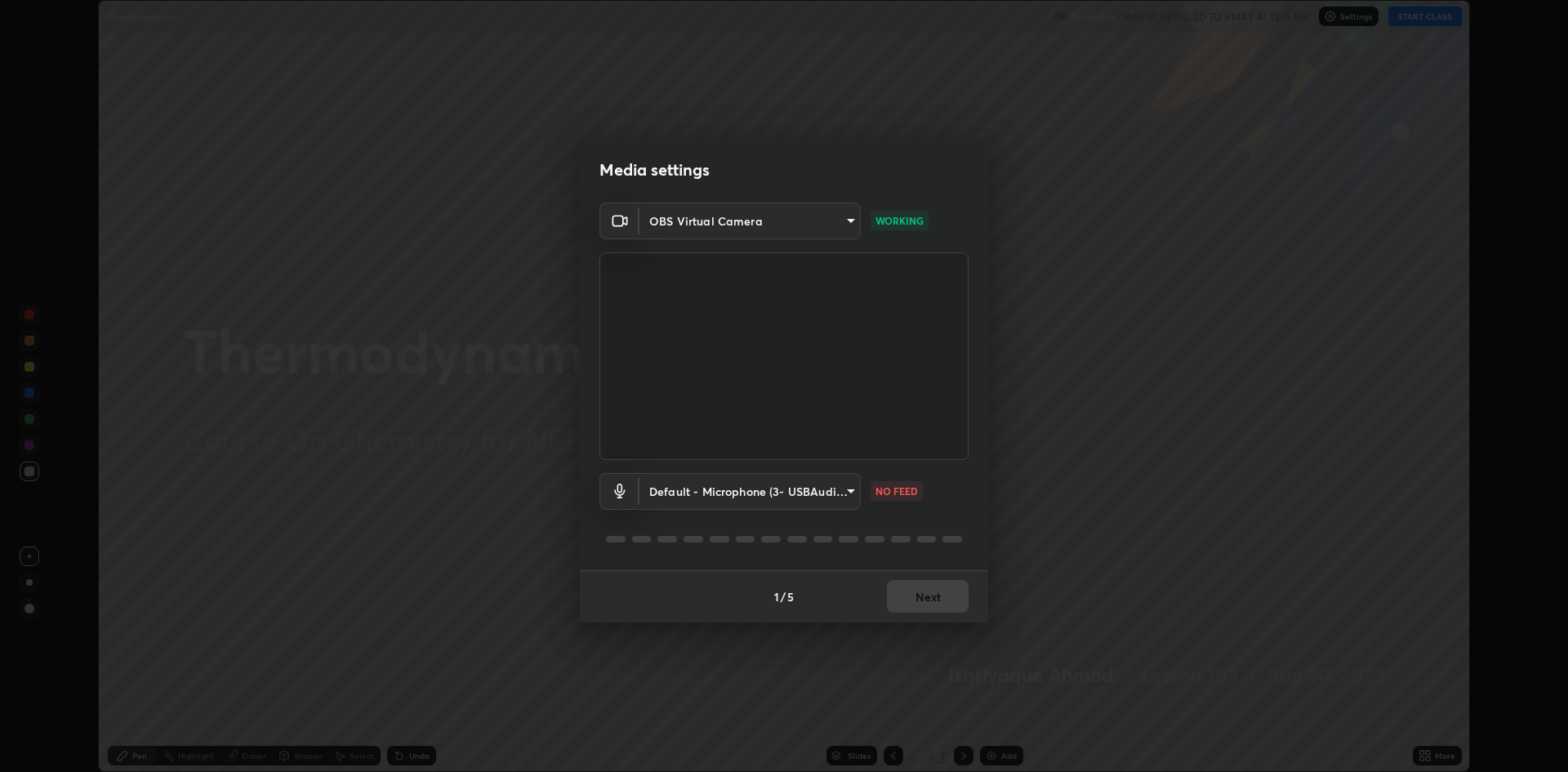
click at [715, 492] on body "Erase all Thermodynamic Recording WAS SCHEDULED TO START AT 12:15 PM Settings S…" at bounding box center [784, 386] width 1568 height 772
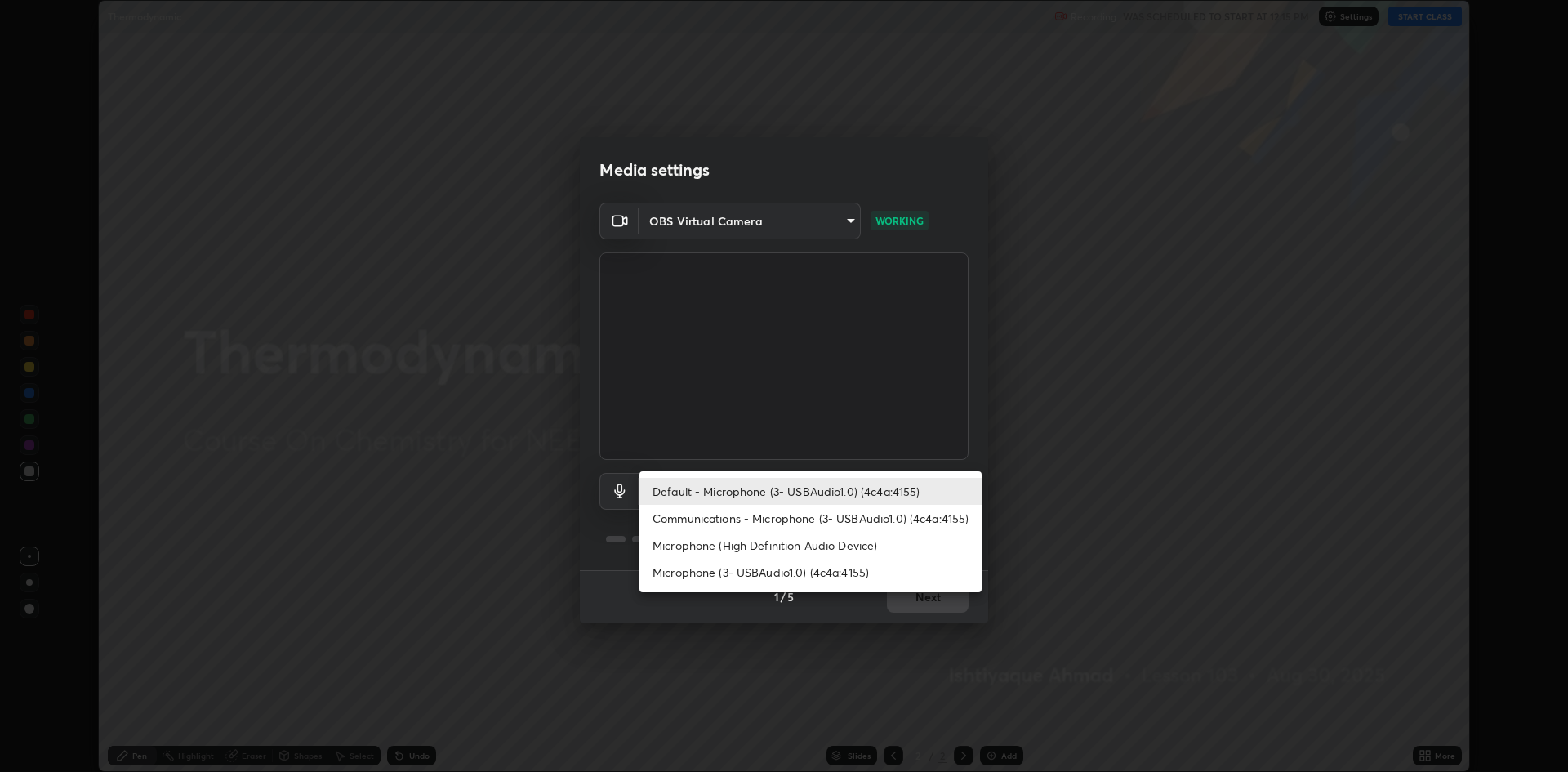
click at [730, 520] on li "Communications - Microphone (3- USBAudio1.0) (4c4a:4155)" at bounding box center [811, 518] width 343 height 27
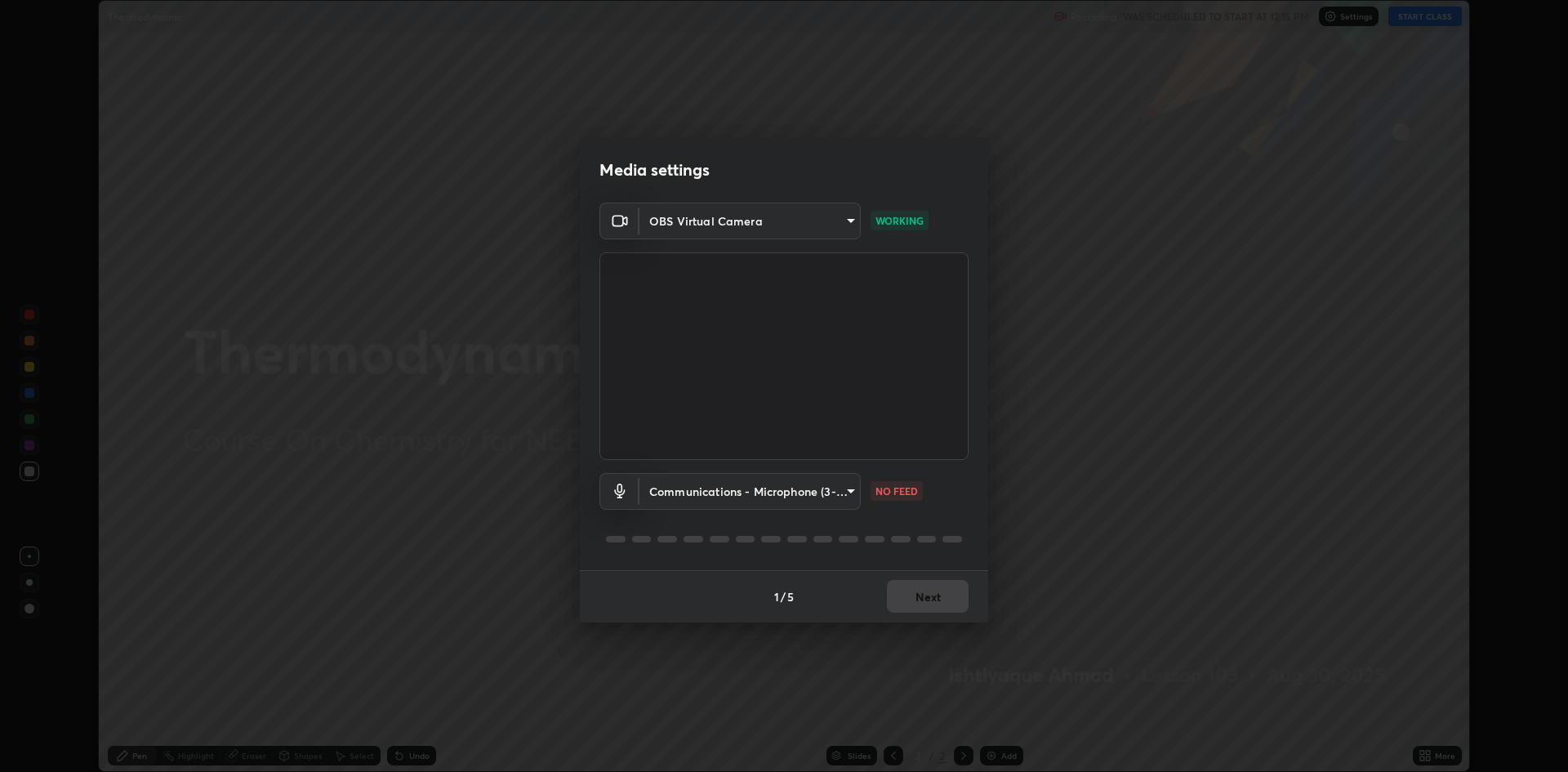
click at [750, 500] on body "Erase all Thermodynamic Recording WAS SCHEDULED TO START AT 12:15 PM Settings S…" at bounding box center [784, 386] width 1568 height 772
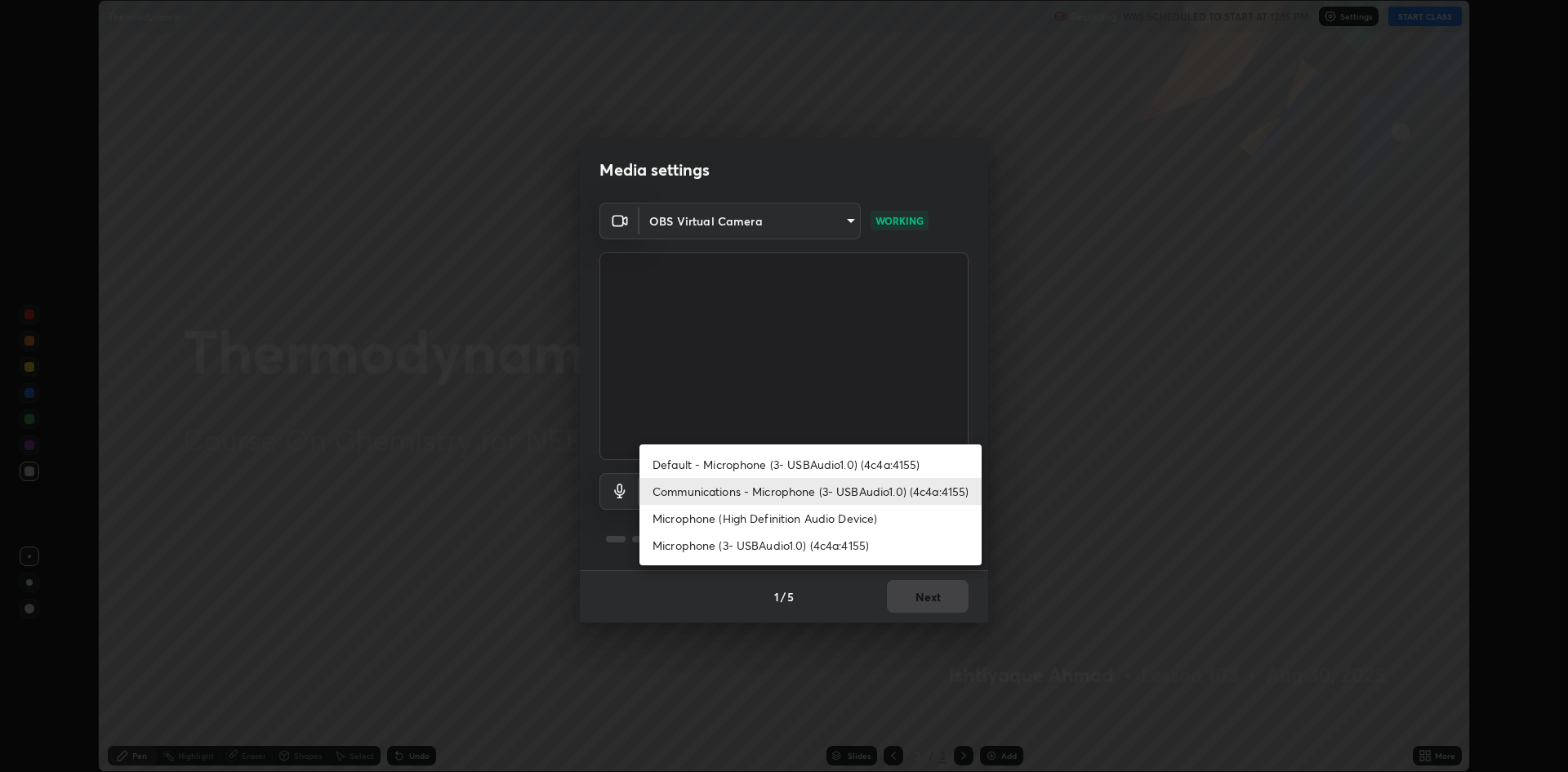
click at [761, 541] on li "Microphone (3- USBAudio1.0) (4c4a:4155)" at bounding box center [811, 545] width 343 height 27
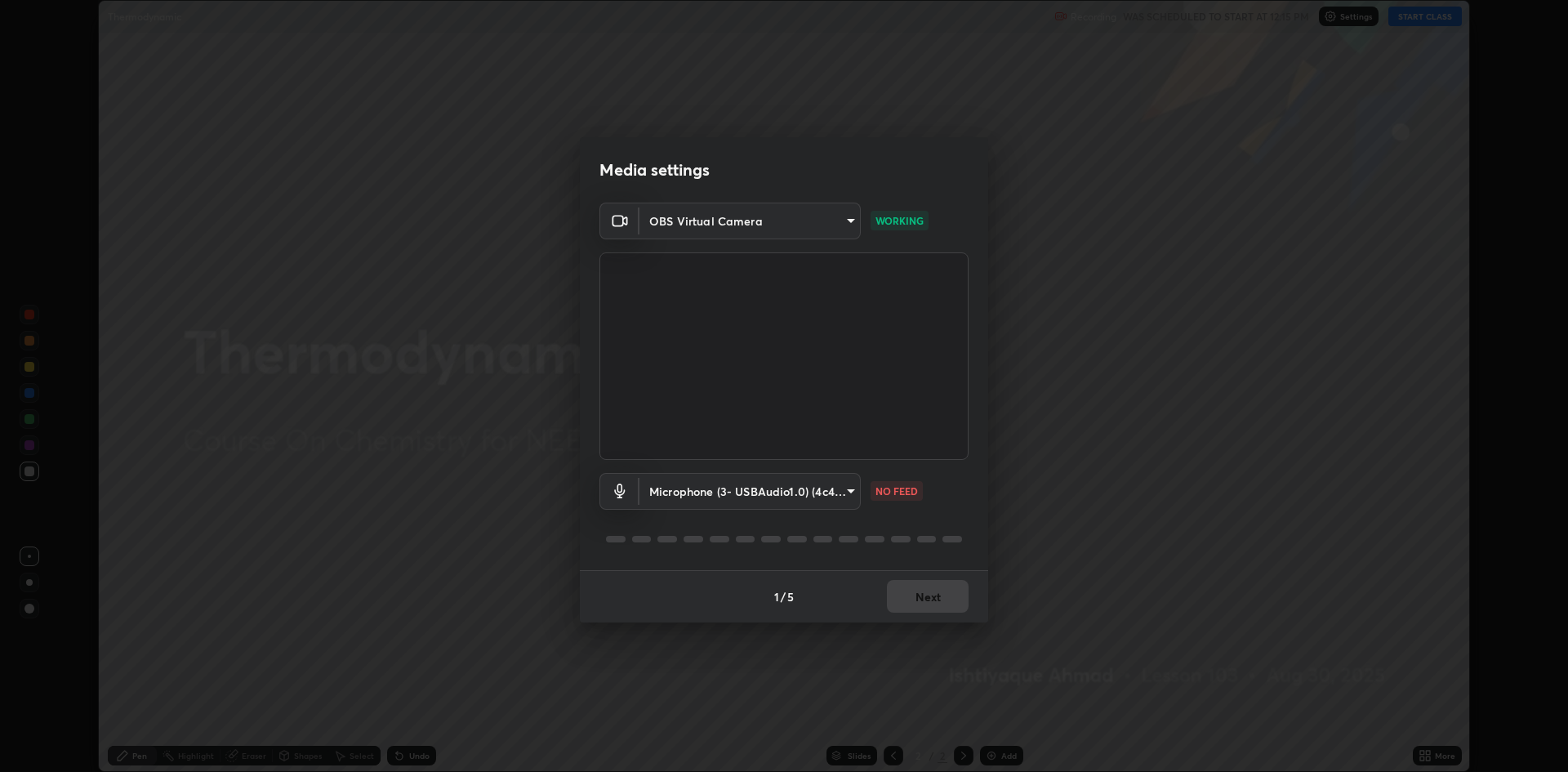
click at [731, 502] on body "Erase all Thermodynamic Recording WAS SCHEDULED TO START AT 12:15 PM Settings S…" at bounding box center [784, 386] width 1568 height 772
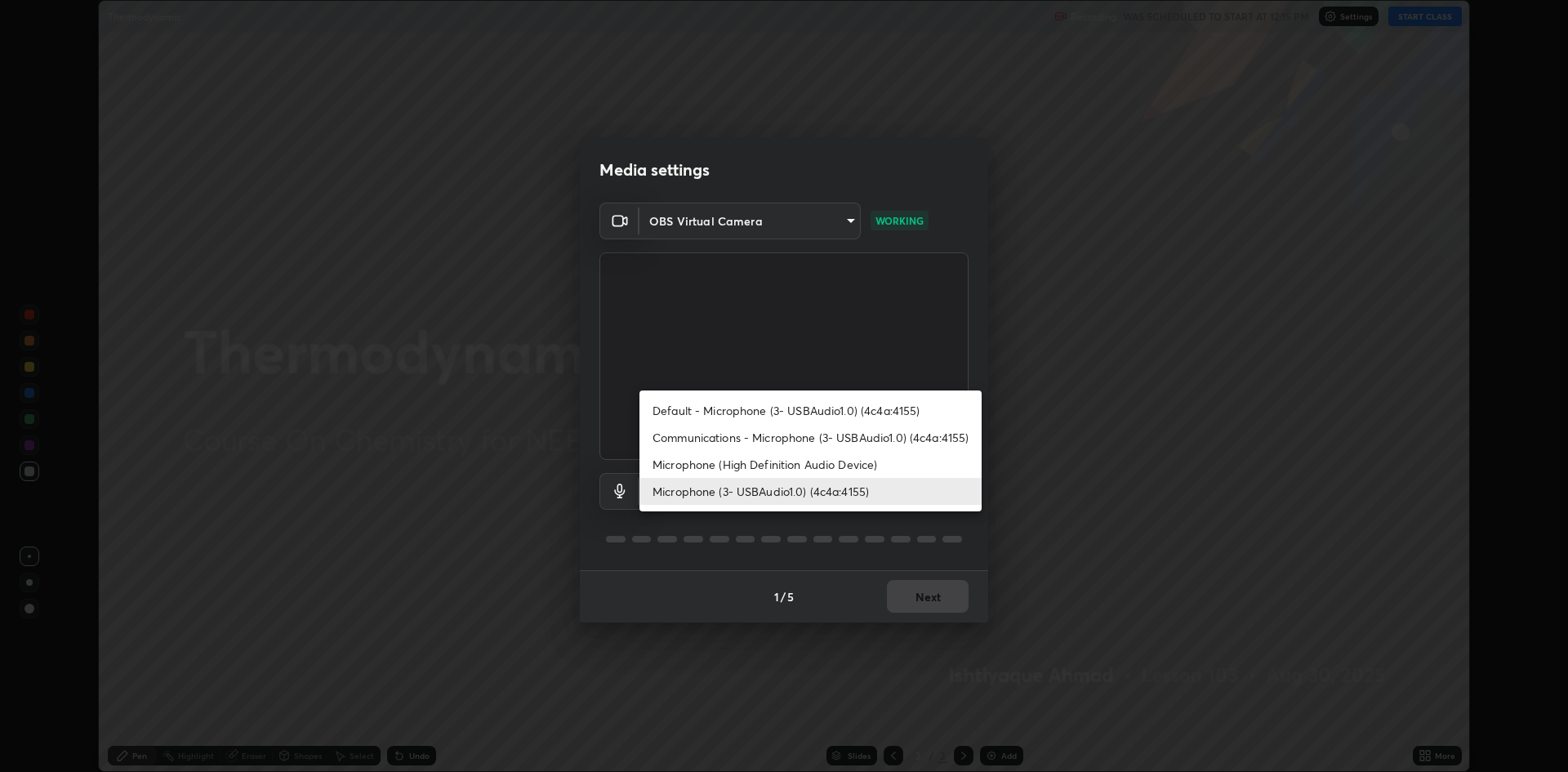
click at [719, 413] on li "Default - Microphone (3- USBAudio1.0) (4c4a:4155)" at bounding box center [811, 410] width 343 height 27
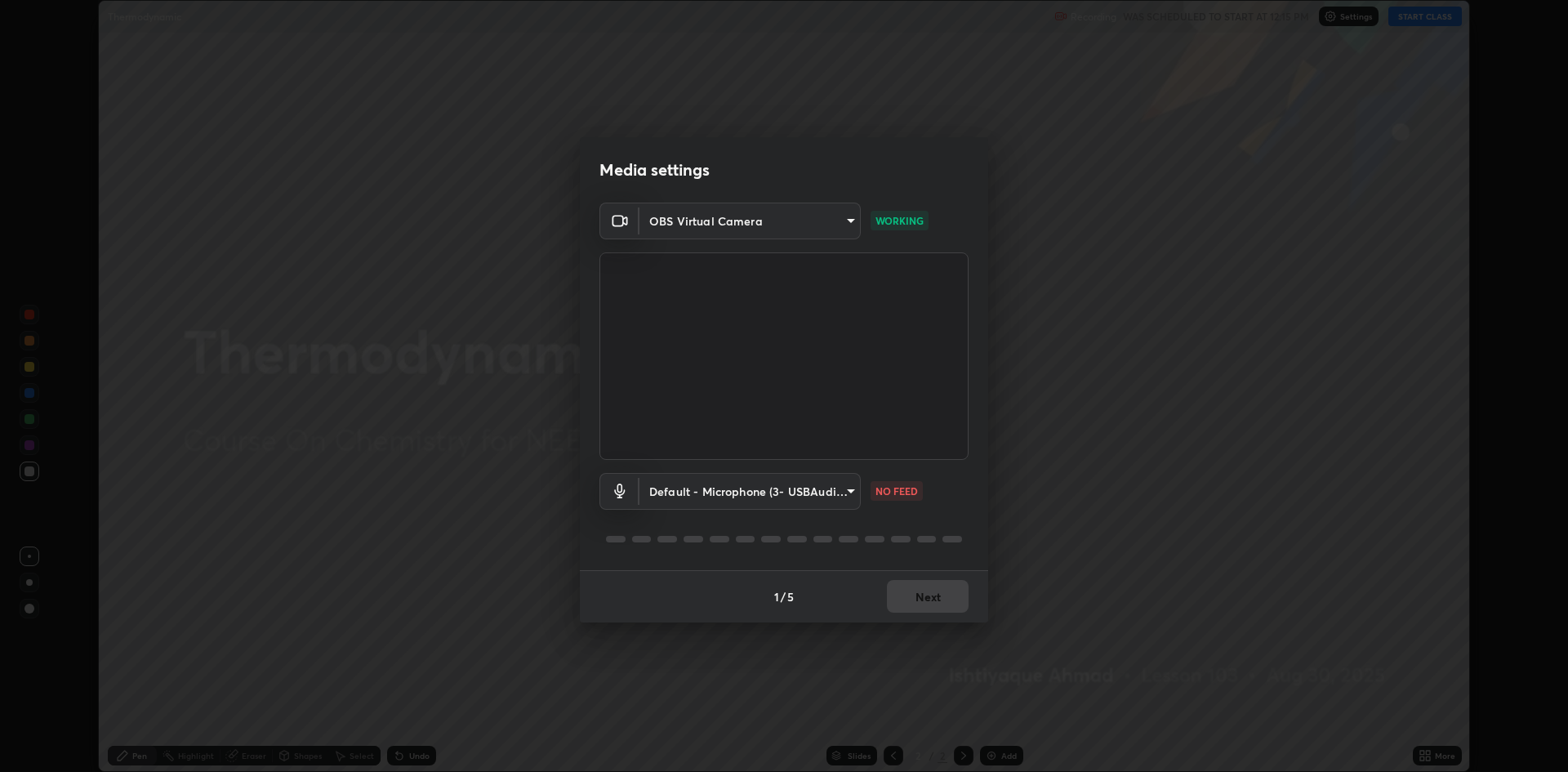
click at [731, 500] on body "Erase all Thermodynamic Recording WAS SCHEDULED TO START AT 12:15 PM Settings S…" at bounding box center [784, 386] width 1568 height 772
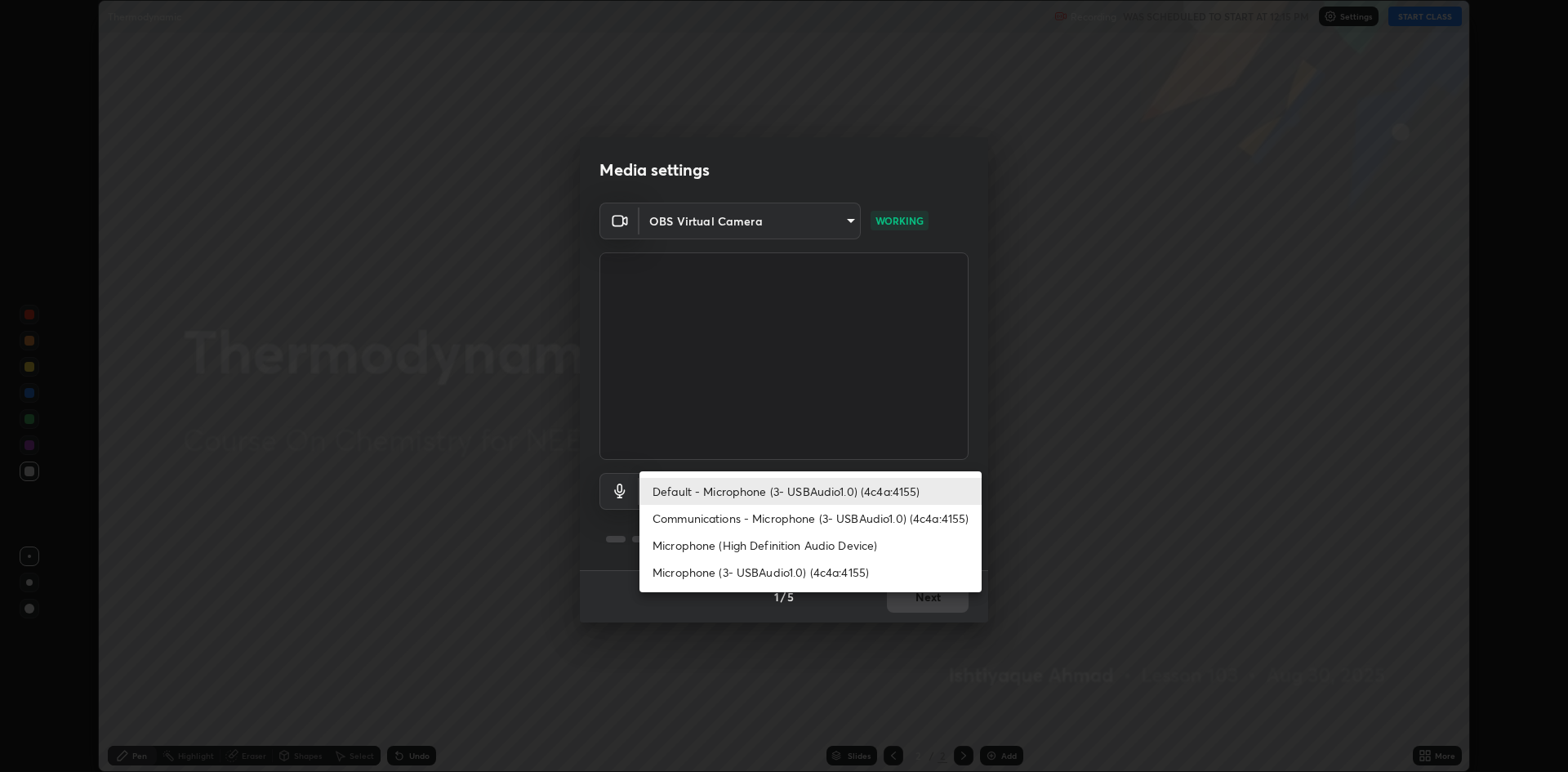
click at [740, 520] on li "Communications - Microphone (3- USBAudio1.0) (4c4a:4155)" at bounding box center [811, 518] width 343 height 27
type input "communications"
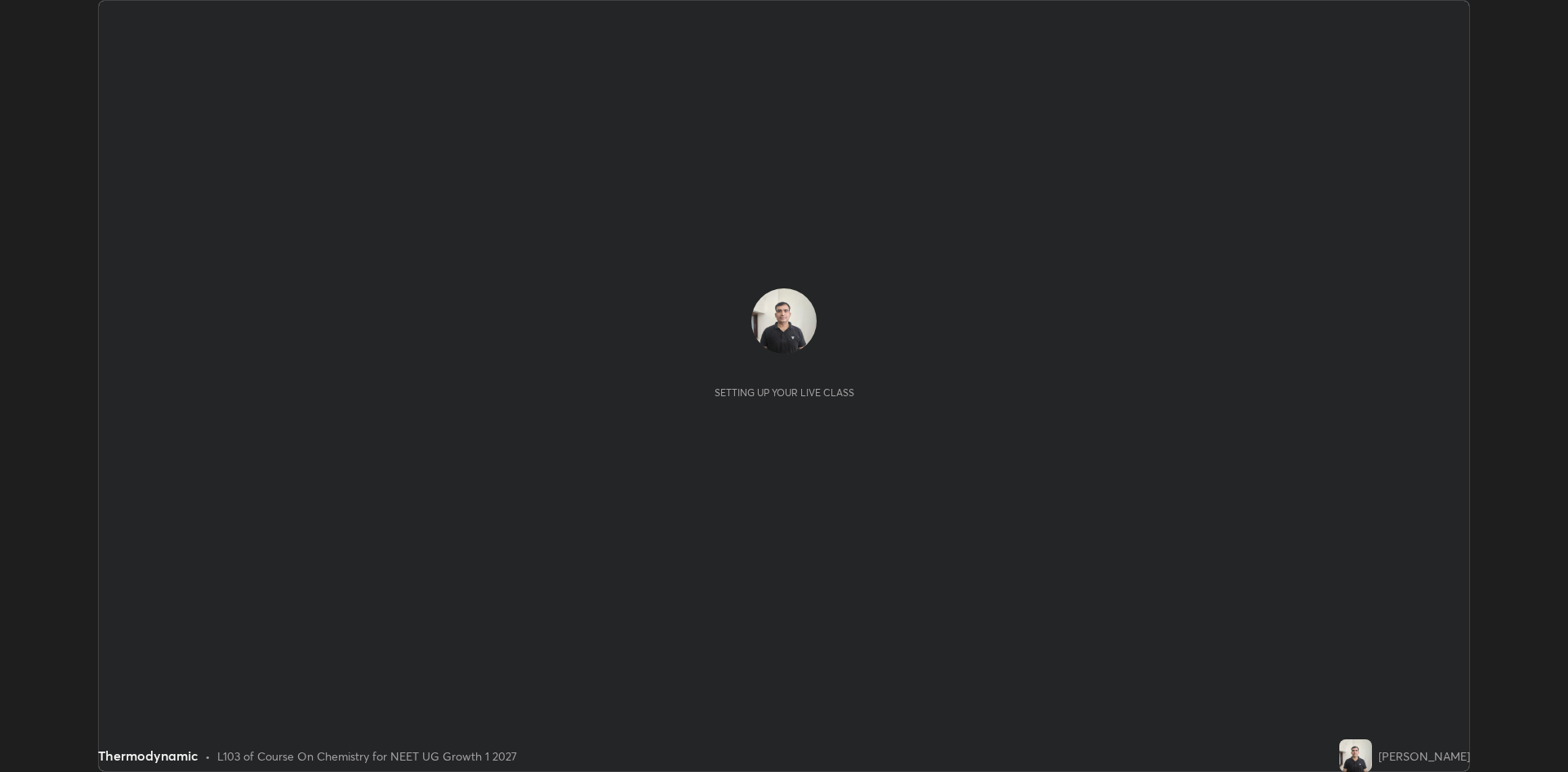
scroll to position [772, 1568]
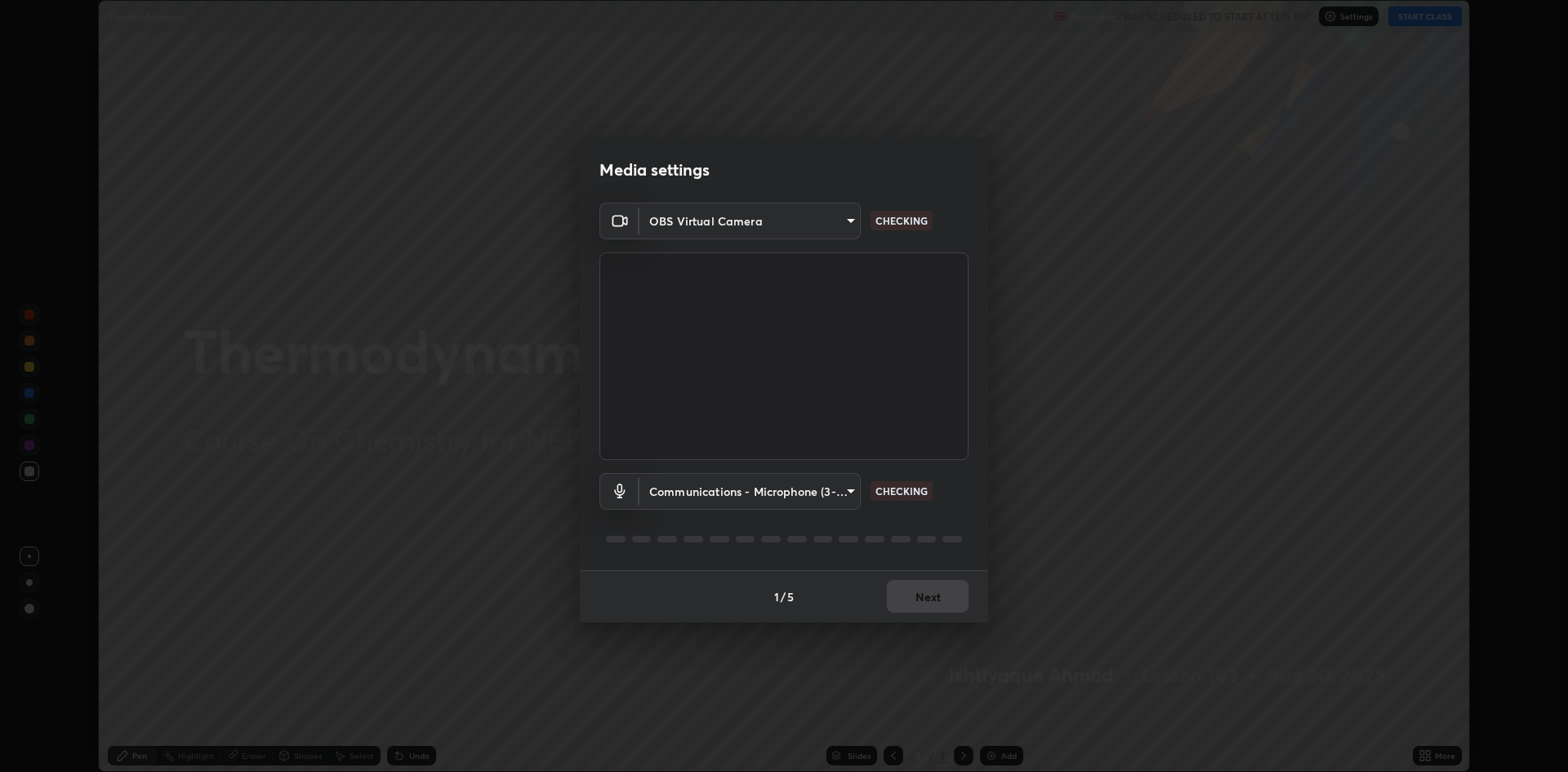
type input "19f5a41891380e342cc2e20ee29c049fd30f447990ccba3fed2dd813324d2085"
click at [748, 492] on body "Erase all Thermodynamic Recording WAS SCHEDULED TO START AT 12:15 PM Settings S…" at bounding box center [784, 386] width 1568 height 772
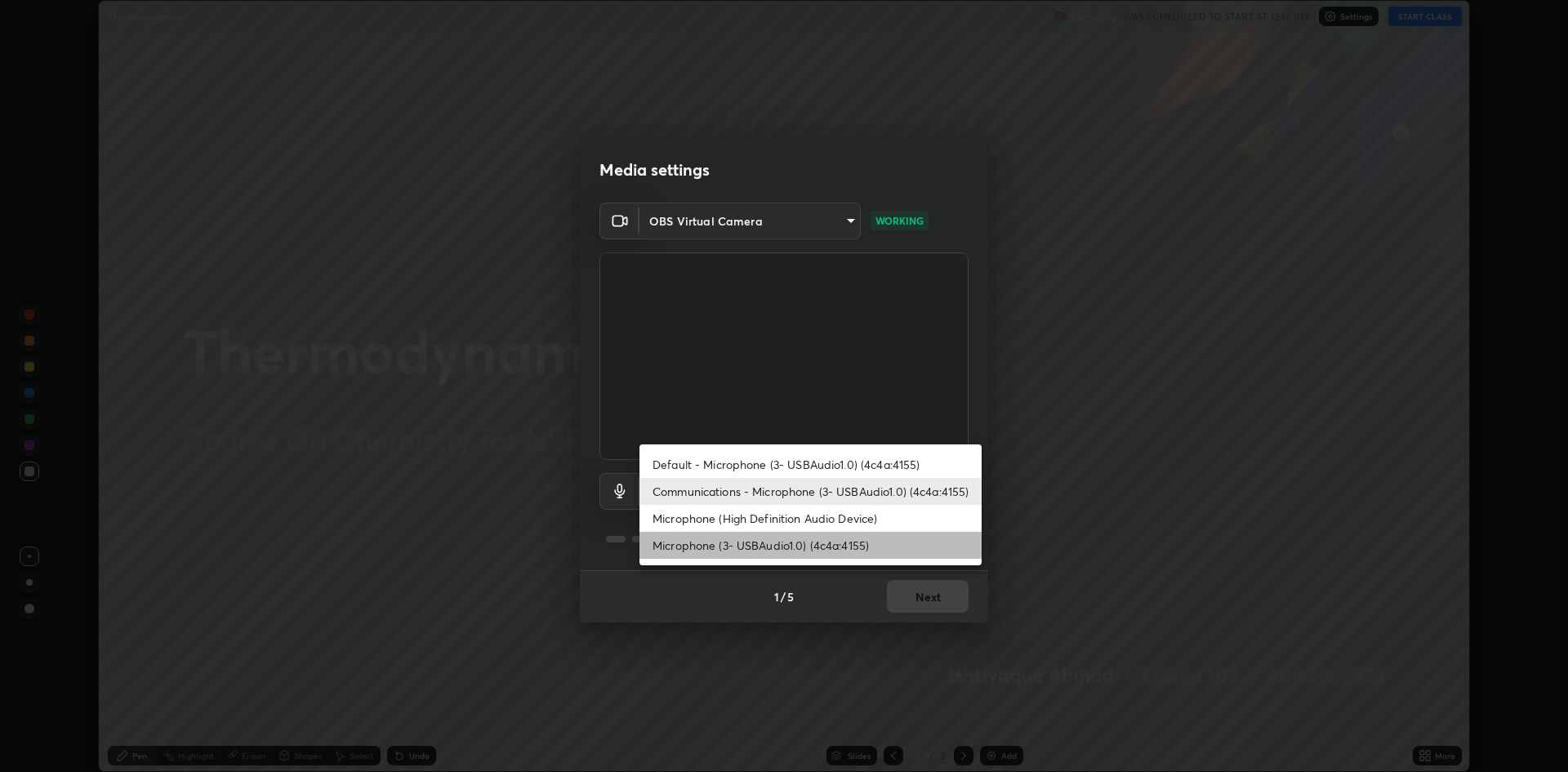
click at [699, 542] on li "Microphone (3- USBAudio1.0) (4c4a:4155)" at bounding box center [811, 545] width 343 height 27
type input "5fecd447452baf74af4217e416d296194da7a2d64bc83f18390117129e3eb0fe"
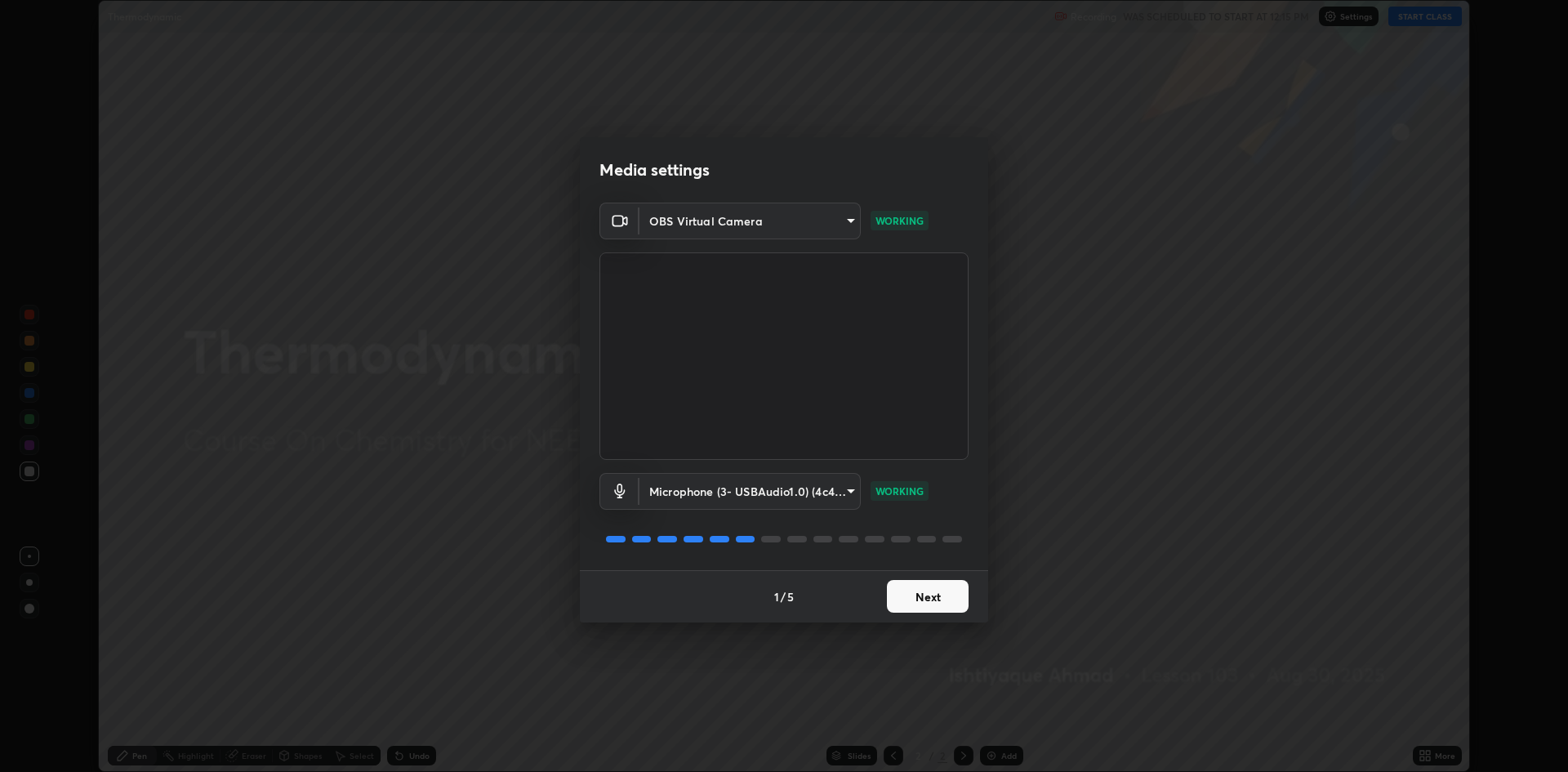
click at [935, 603] on button "Next" at bounding box center [928, 597] width 82 height 33
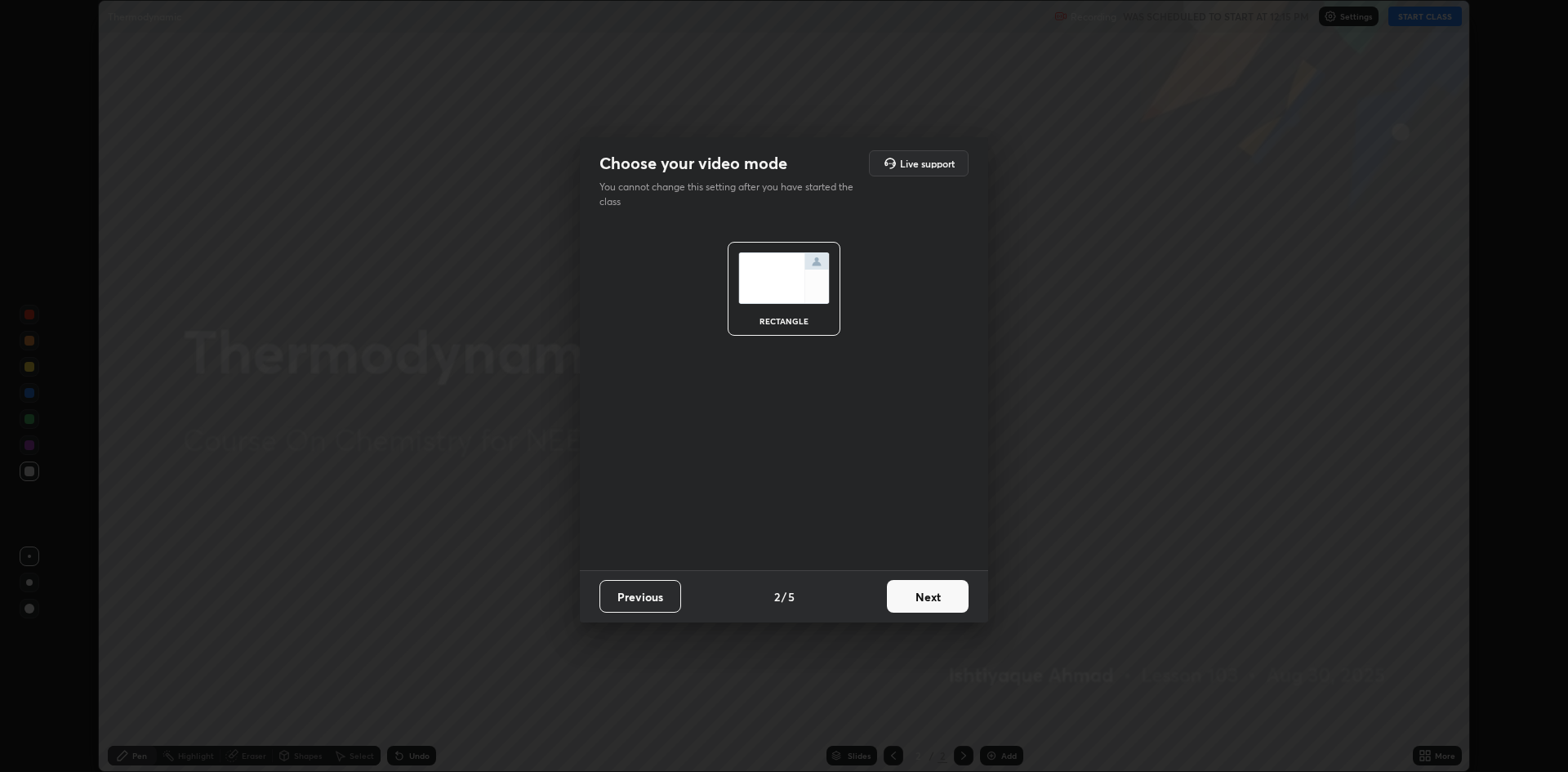
click at [939, 595] on button "Next" at bounding box center [928, 597] width 82 height 33
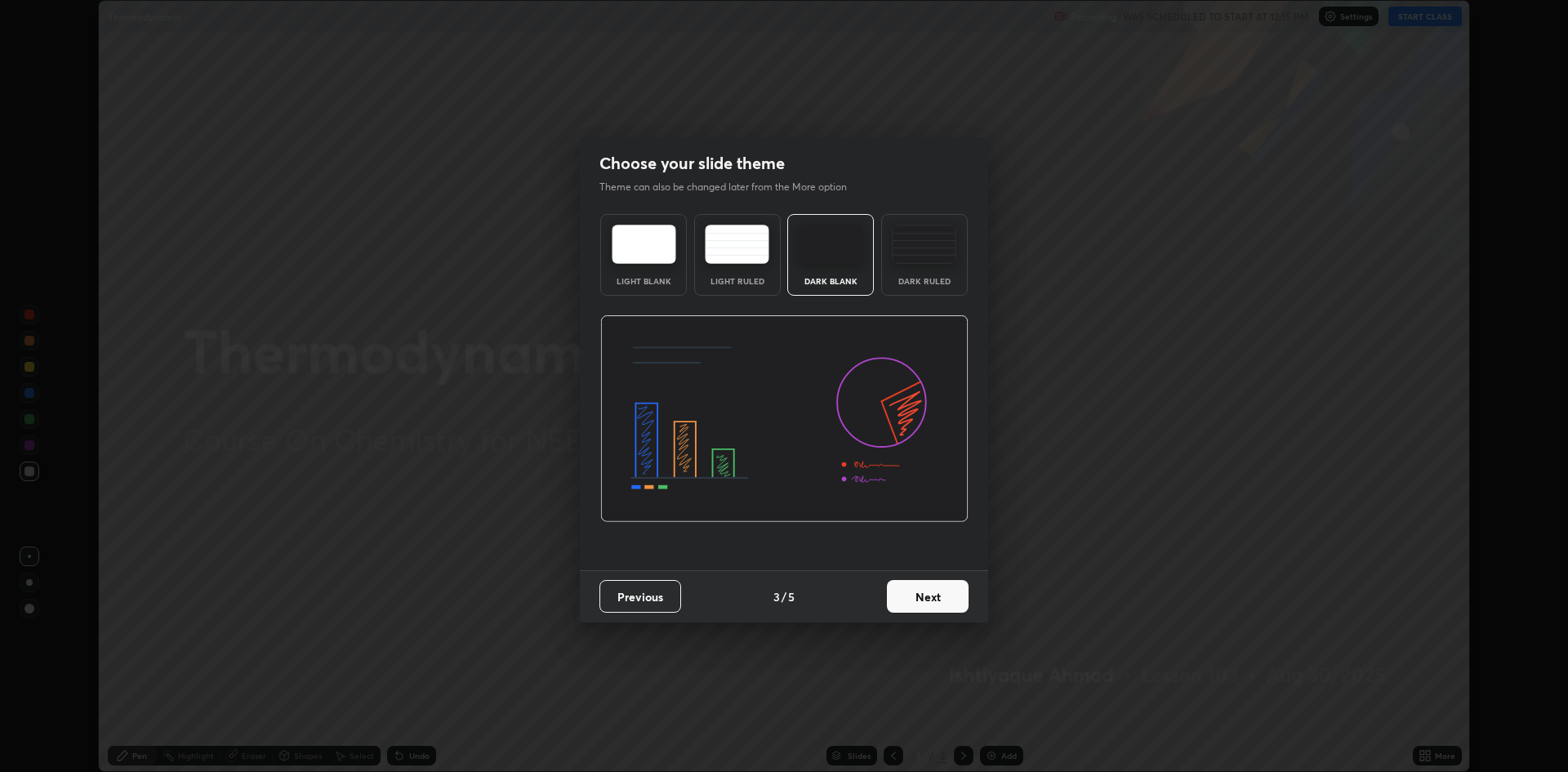
click at [939, 601] on button "Next" at bounding box center [928, 597] width 82 height 33
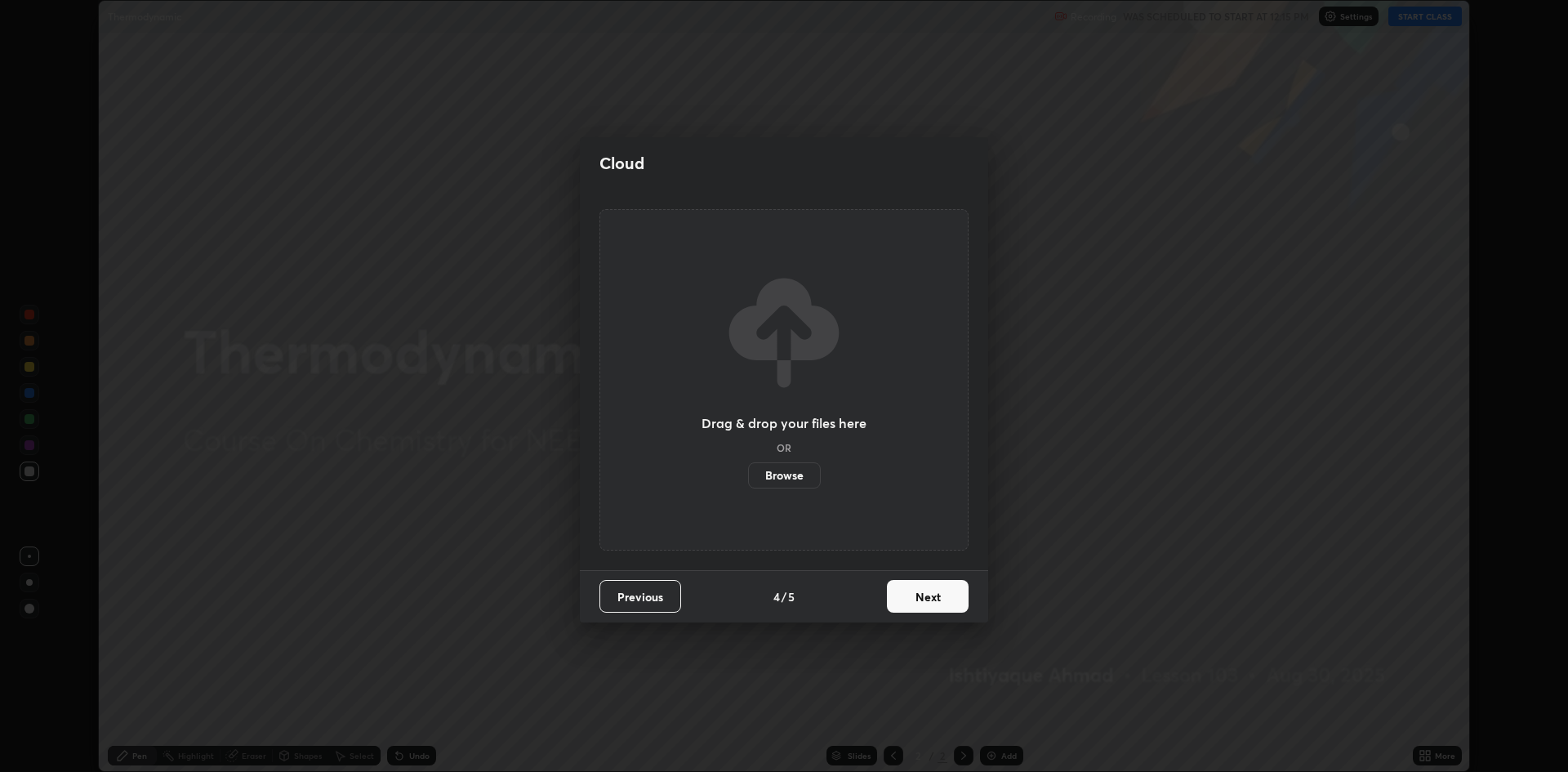
click at [938, 605] on button "Next" at bounding box center [928, 597] width 82 height 33
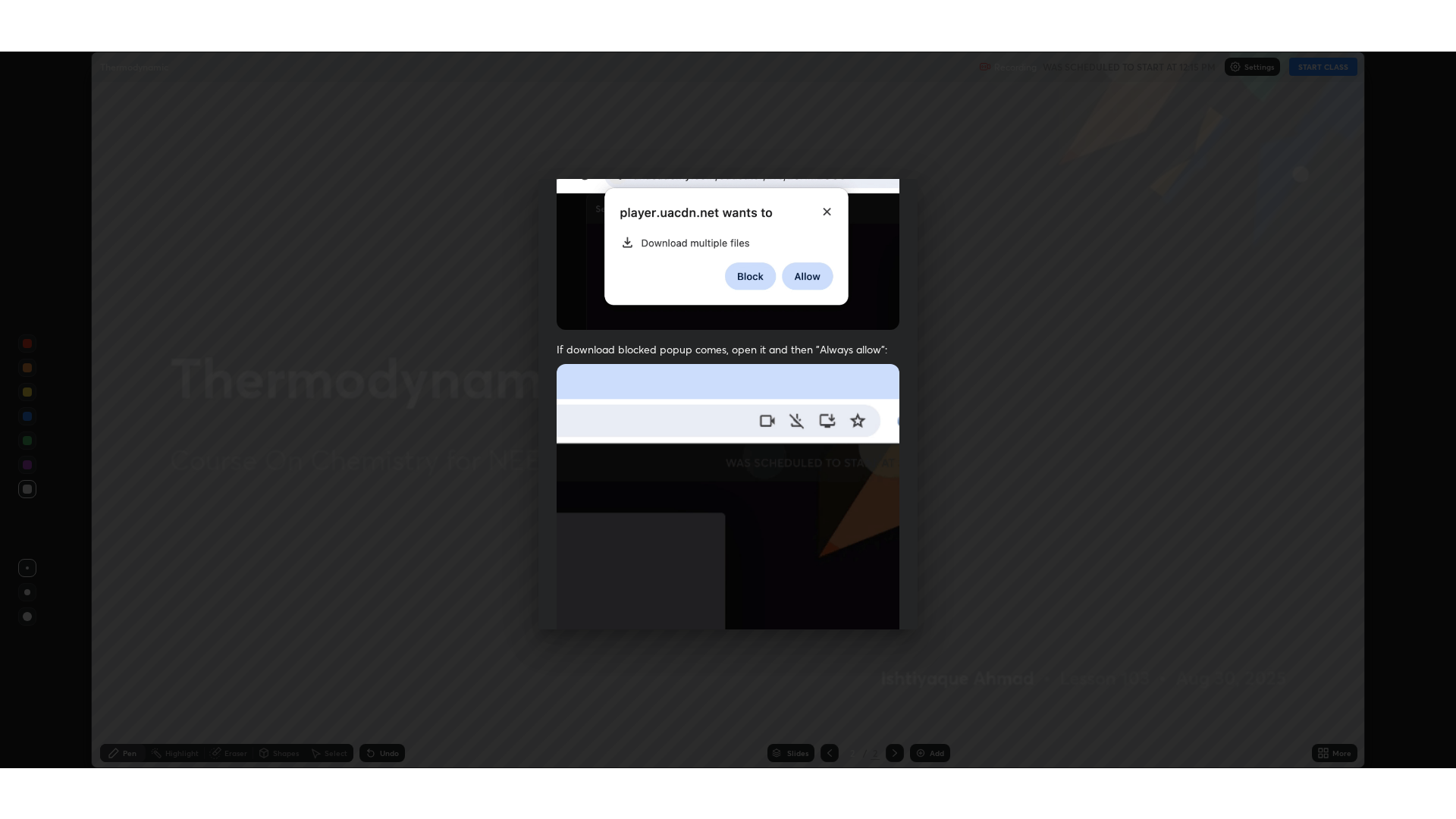
scroll to position [308, 0]
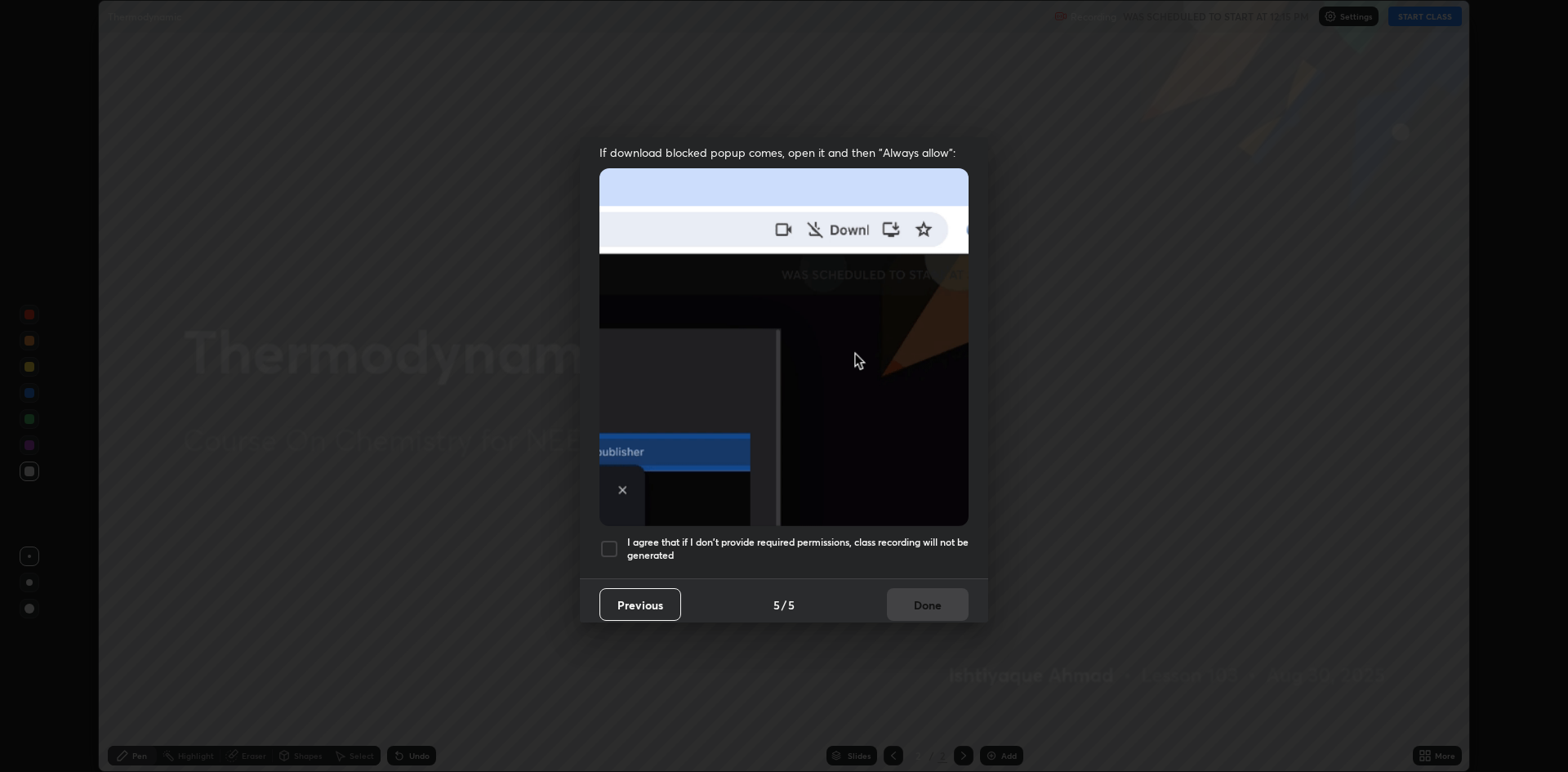
click at [618, 541] on div at bounding box center [610, 549] width 20 height 20
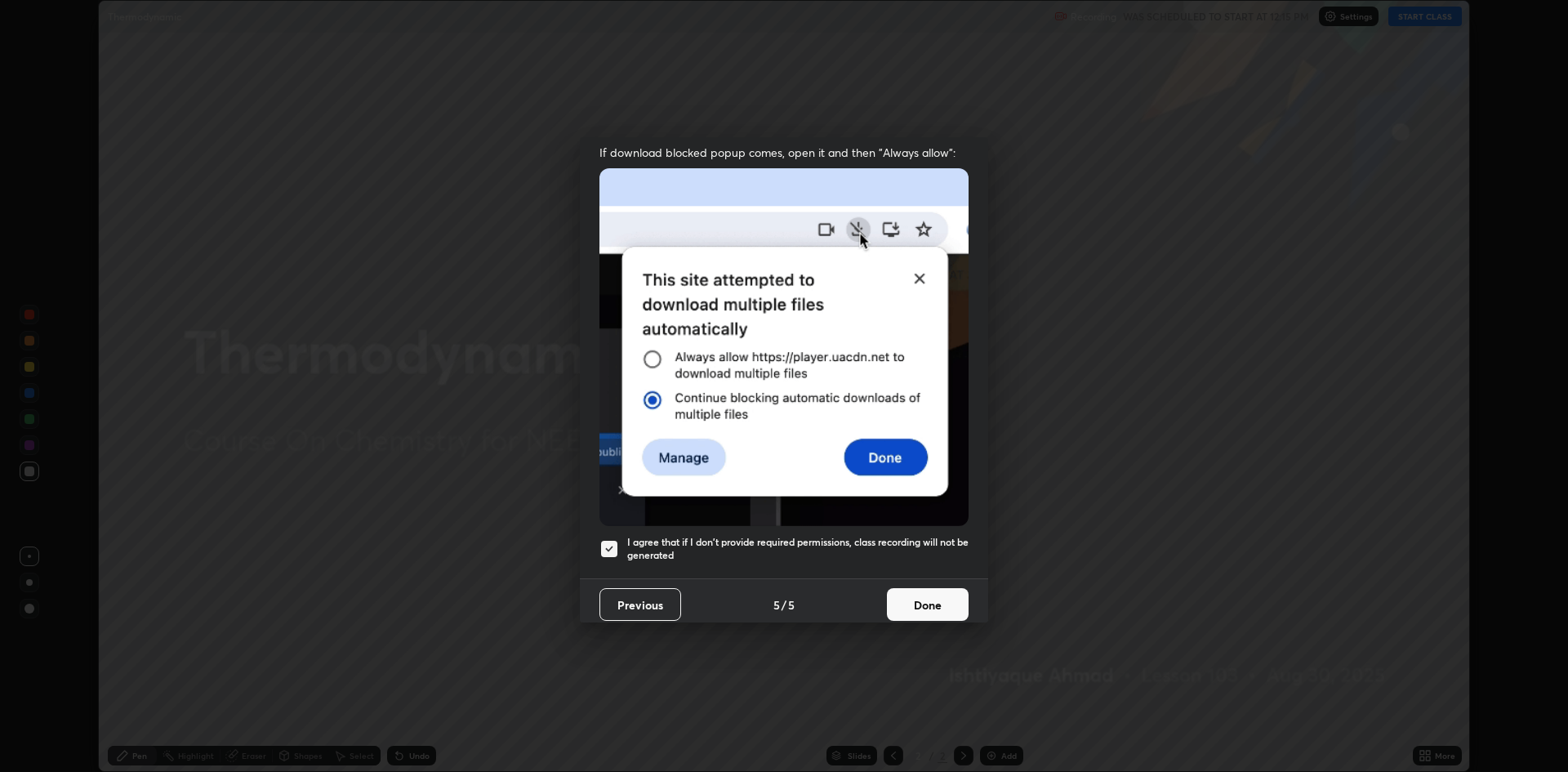
click at [911, 591] on button "Done" at bounding box center [928, 605] width 82 height 33
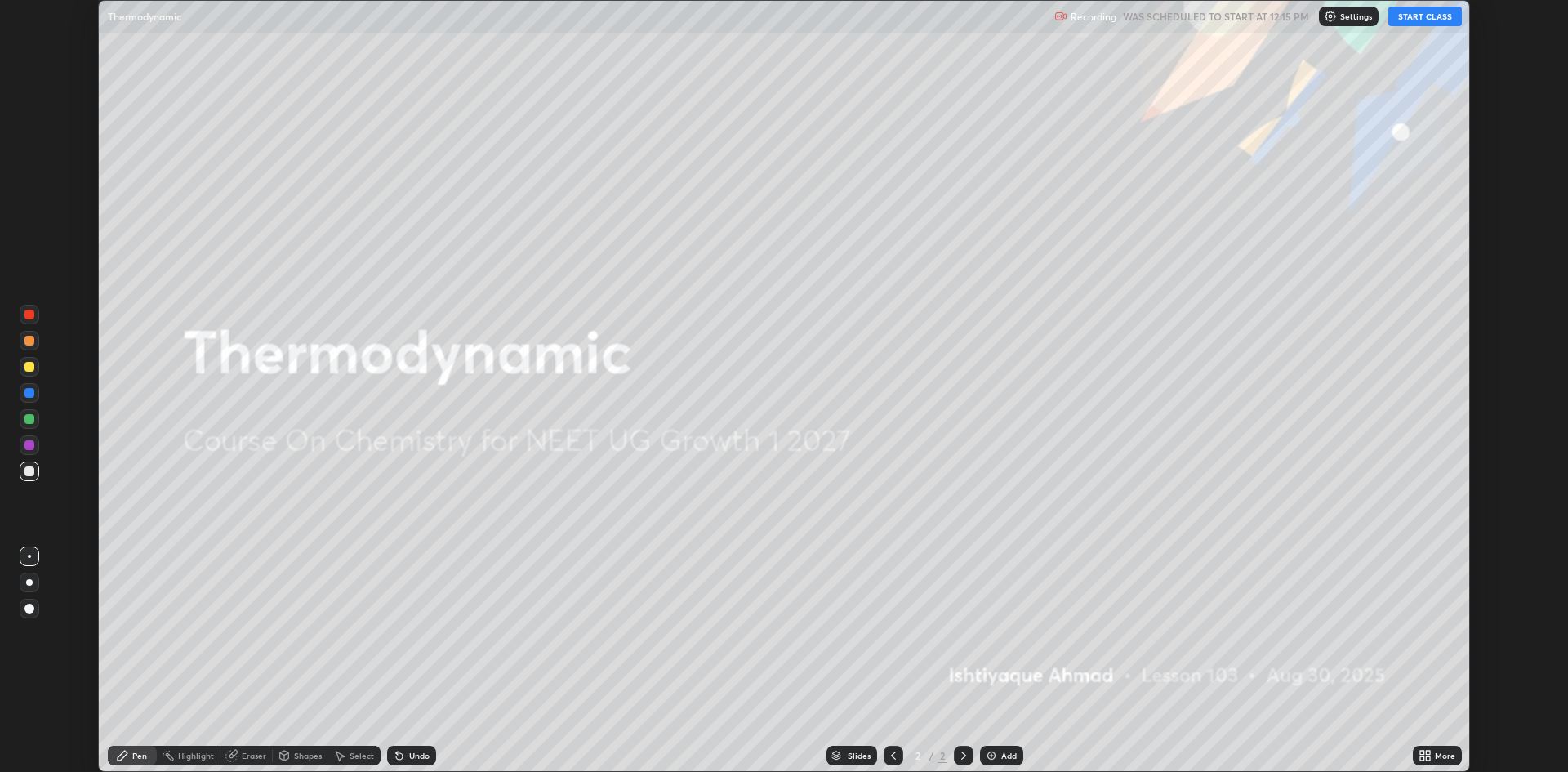
click at [1434, 24] on button "START CLASS" at bounding box center [1425, 16] width 74 height 20
click at [1424, 753] on icon at bounding box center [1422, 752] width 4 height 4
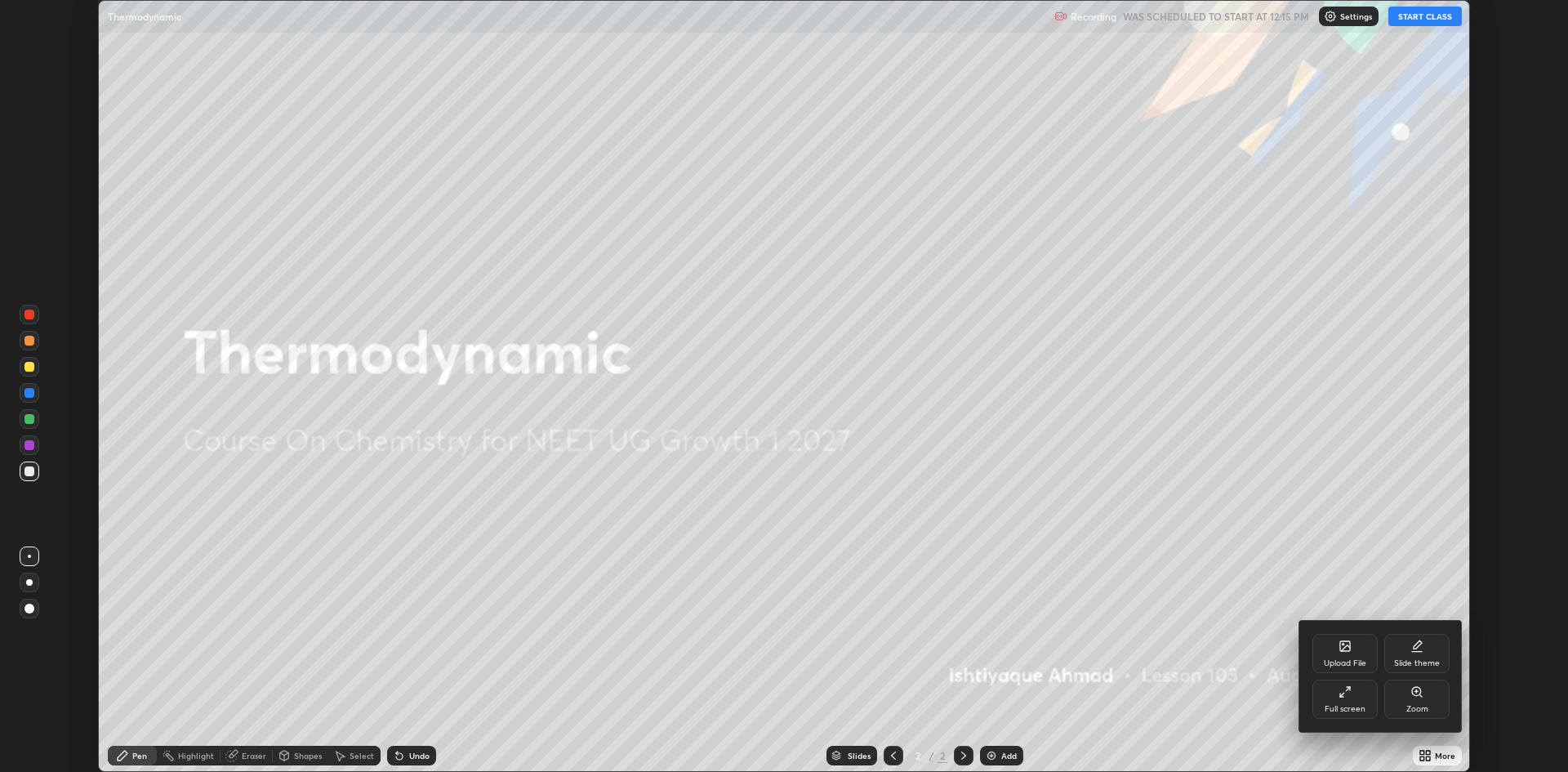
click at [1344, 705] on div "Full screen" at bounding box center [1346, 709] width 41 height 8
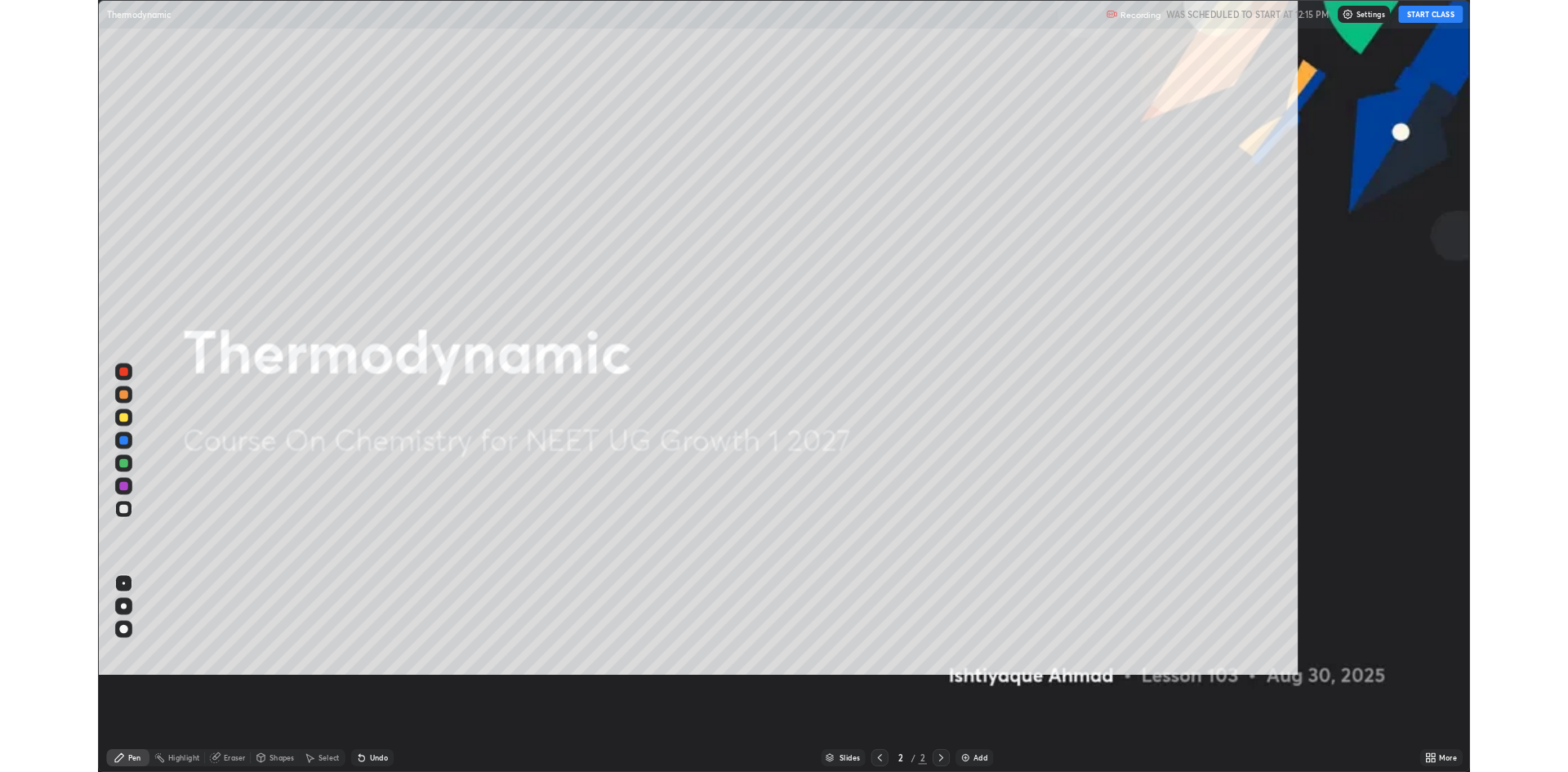
scroll to position [882, 1568]
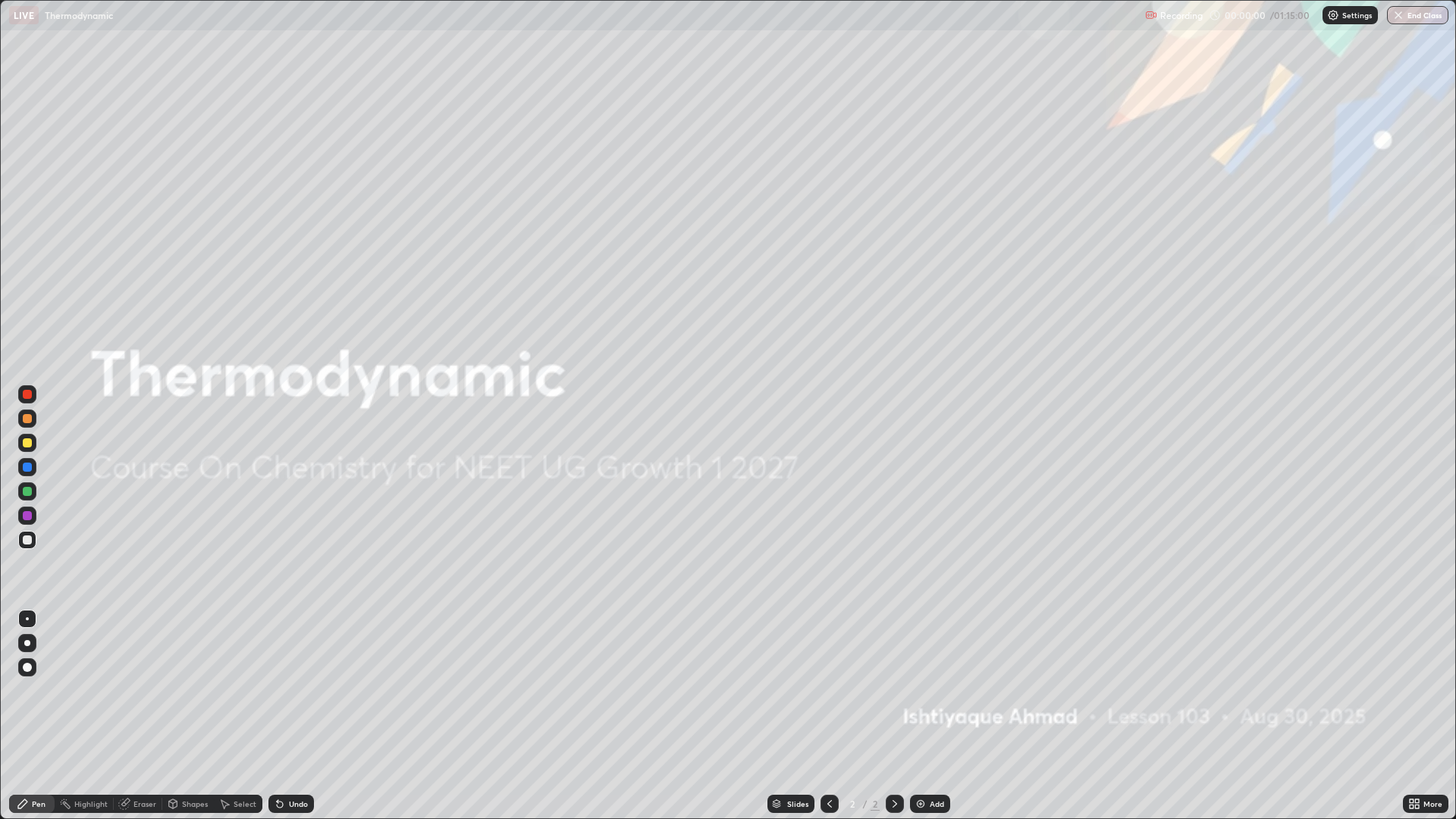
click at [933, 716] on div "Add" at bounding box center [936, 803] width 14 height 7
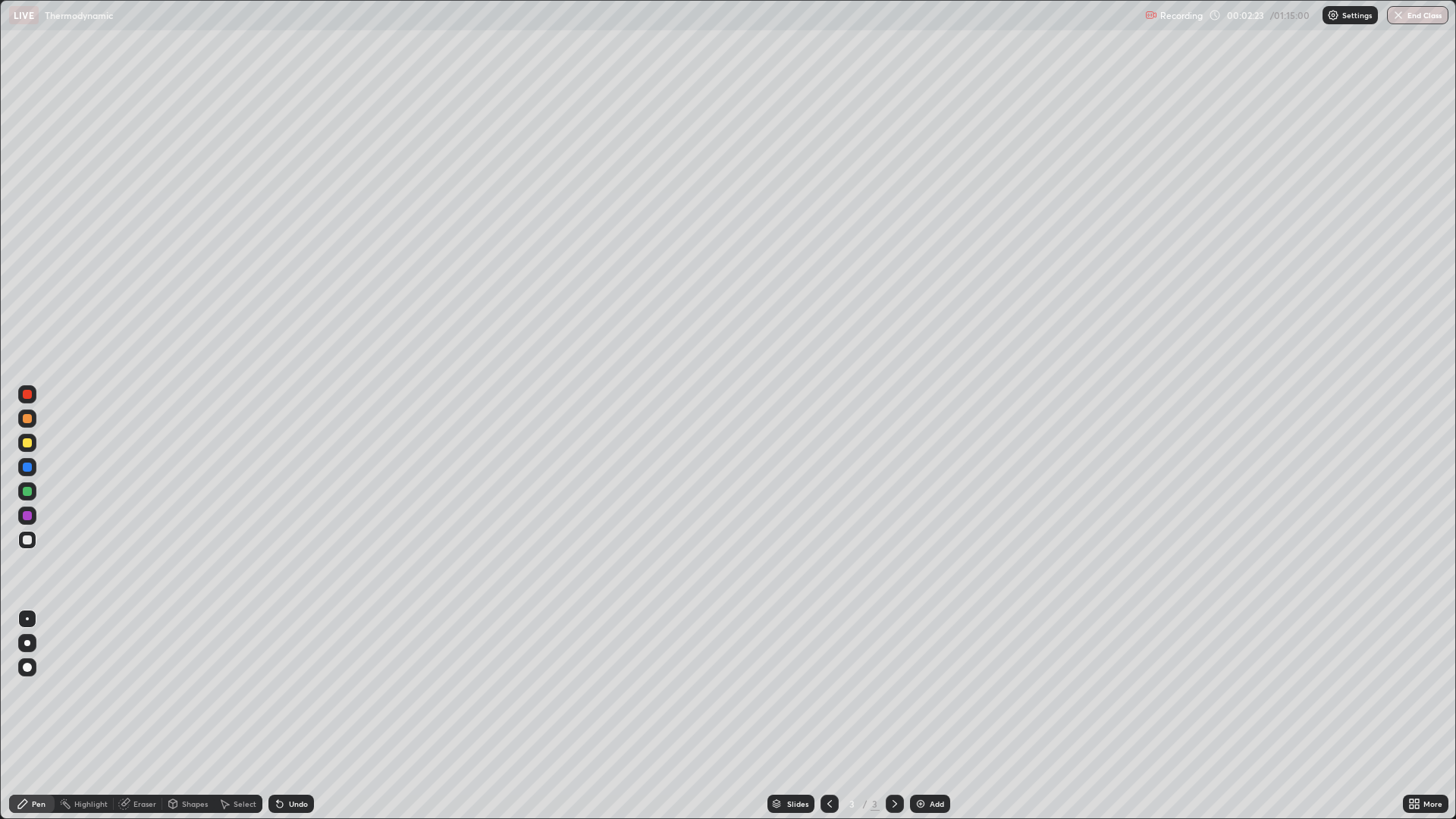
click at [25, 540] on div at bounding box center [27, 540] width 9 height 9
click at [26, 442] on div at bounding box center [27, 442] width 9 height 9
click at [27, 545] on div at bounding box center [27, 540] width 18 height 18
click at [921, 716] on div "Add" at bounding box center [930, 804] width 40 height 18
click at [26, 544] on div at bounding box center [27, 540] width 9 height 9
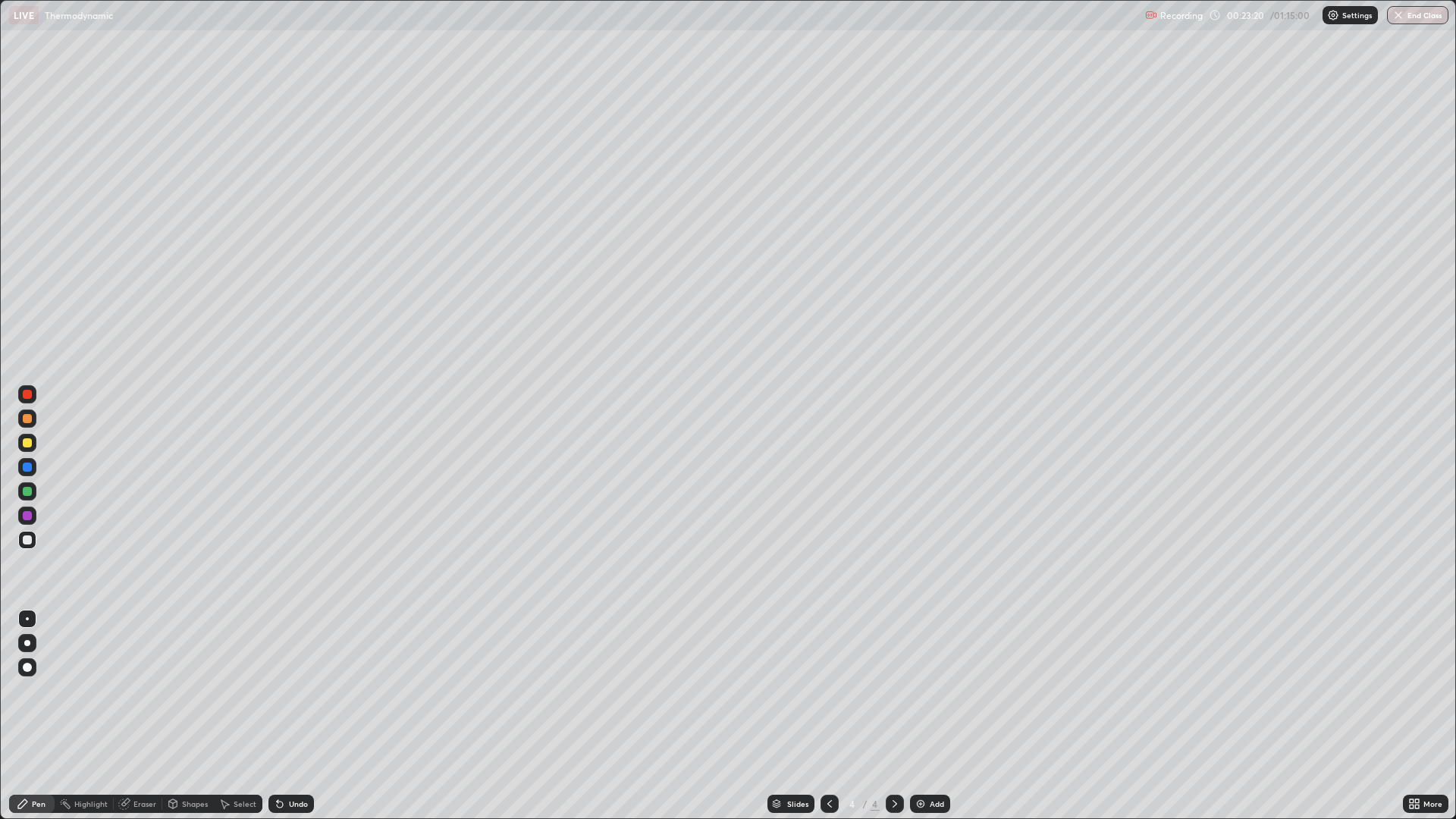
click at [26, 442] on div at bounding box center [27, 442] width 9 height 9
click at [921, 716] on img at bounding box center [921, 804] width 12 height 12
click at [27, 444] on div at bounding box center [27, 442] width 9 height 9
click at [29, 540] on div at bounding box center [27, 540] width 9 height 9
click at [923, 716] on img at bounding box center [921, 804] width 12 height 12
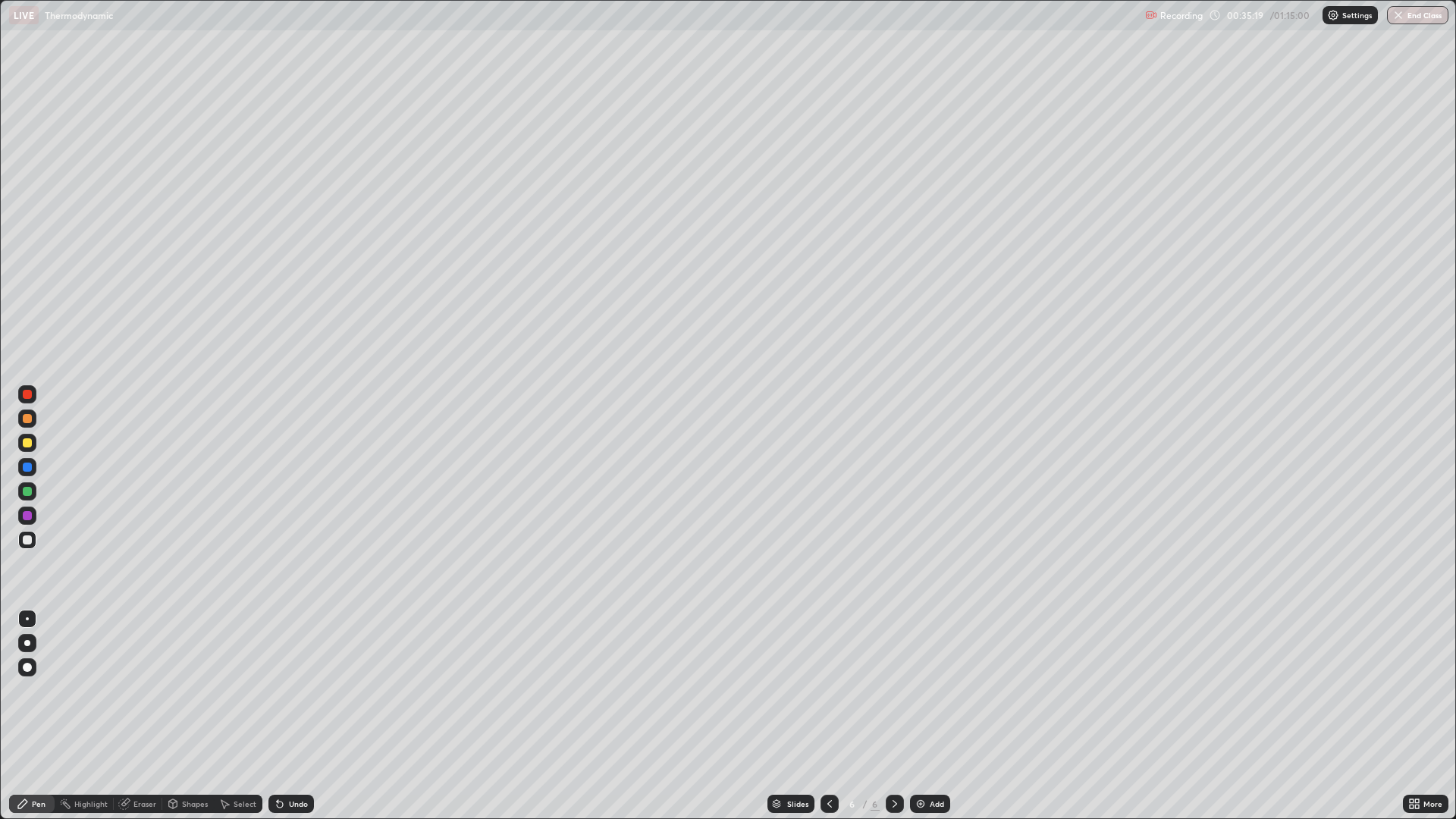
click at [29, 543] on div at bounding box center [27, 540] width 9 height 9
click at [26, 492] on div at bounding box center [27, 491] width 9 height 9
click at [921, 716] on div "Add" at bounding box center [930, 804] width 40 height 18
click at [25, 442] on div at bounding box center [27, 442] width 9 height 9
click at [22, 540] on div at bounding box center [27, 540] width 18 height 18
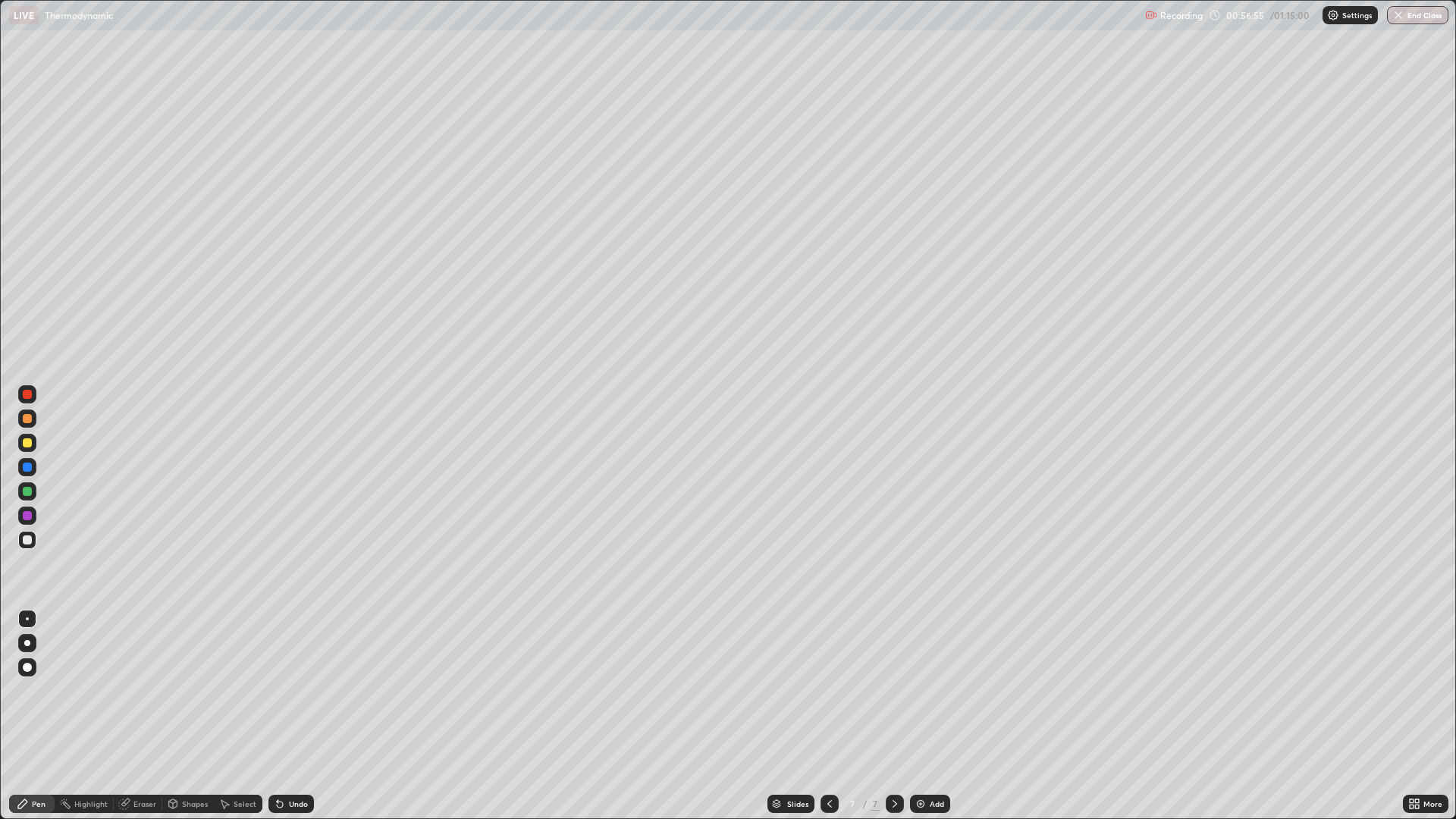
click at [153, 716] on div "Eraser" at bounding box center [145, 803] width 23 height 7
click at [30, 716] on icon at bounding box center [27, 728] width 12 height 12
click at [49, 716] on div "Pen" at bounding box center [31, 804] width 45 height 18
click at [930, 716] on div "Add" at bounding box center [936, 803] width 14 height 7
click at [29, 450] on div at bounding box center [27, 443] width 18 height 18
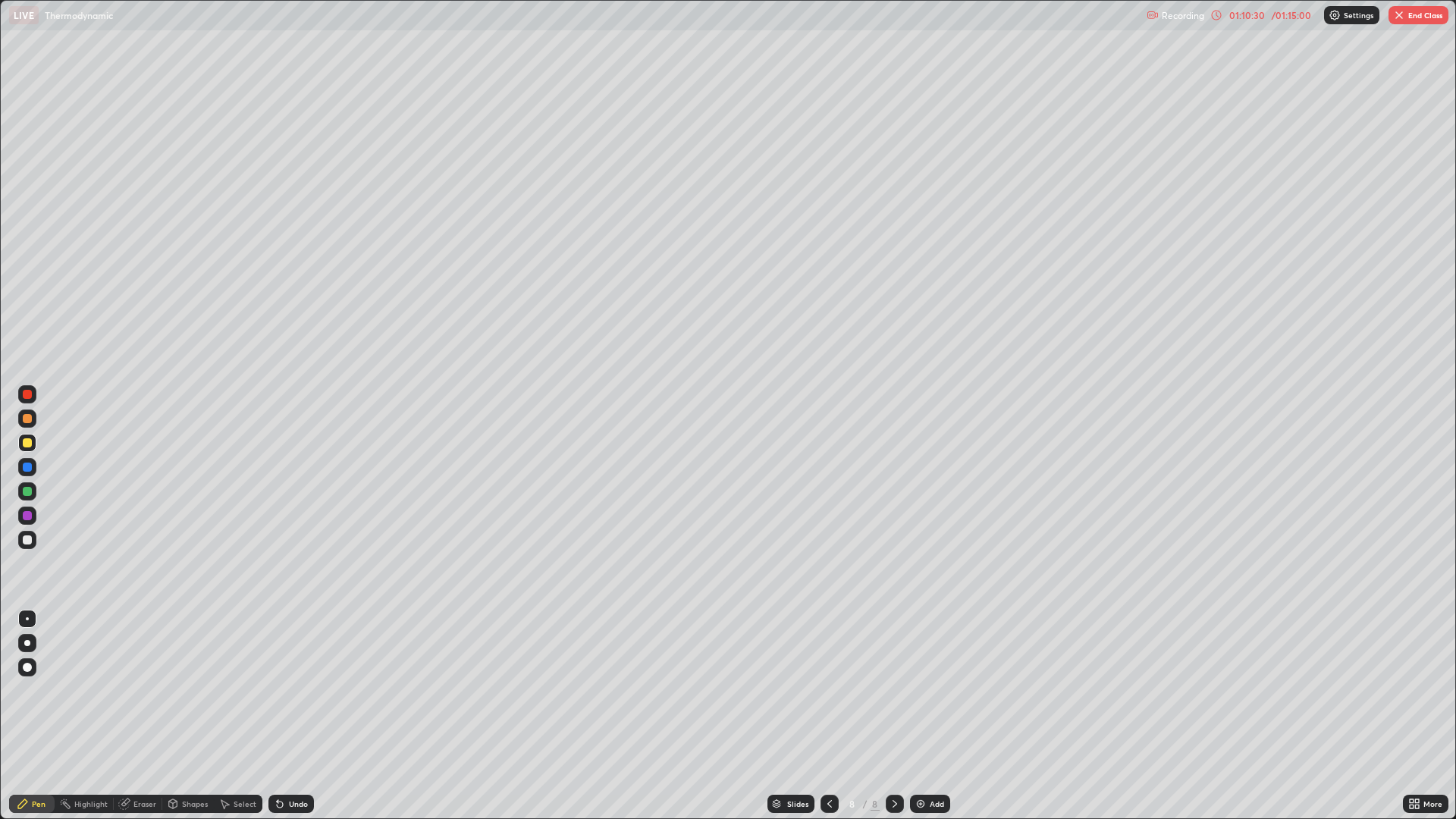
click at [20, 542] on div at bounding box center [27, 540] width 18 height 18
click at [1416, 23] on button "End Class" at bounding box center [1418, 15] width 60 height 18
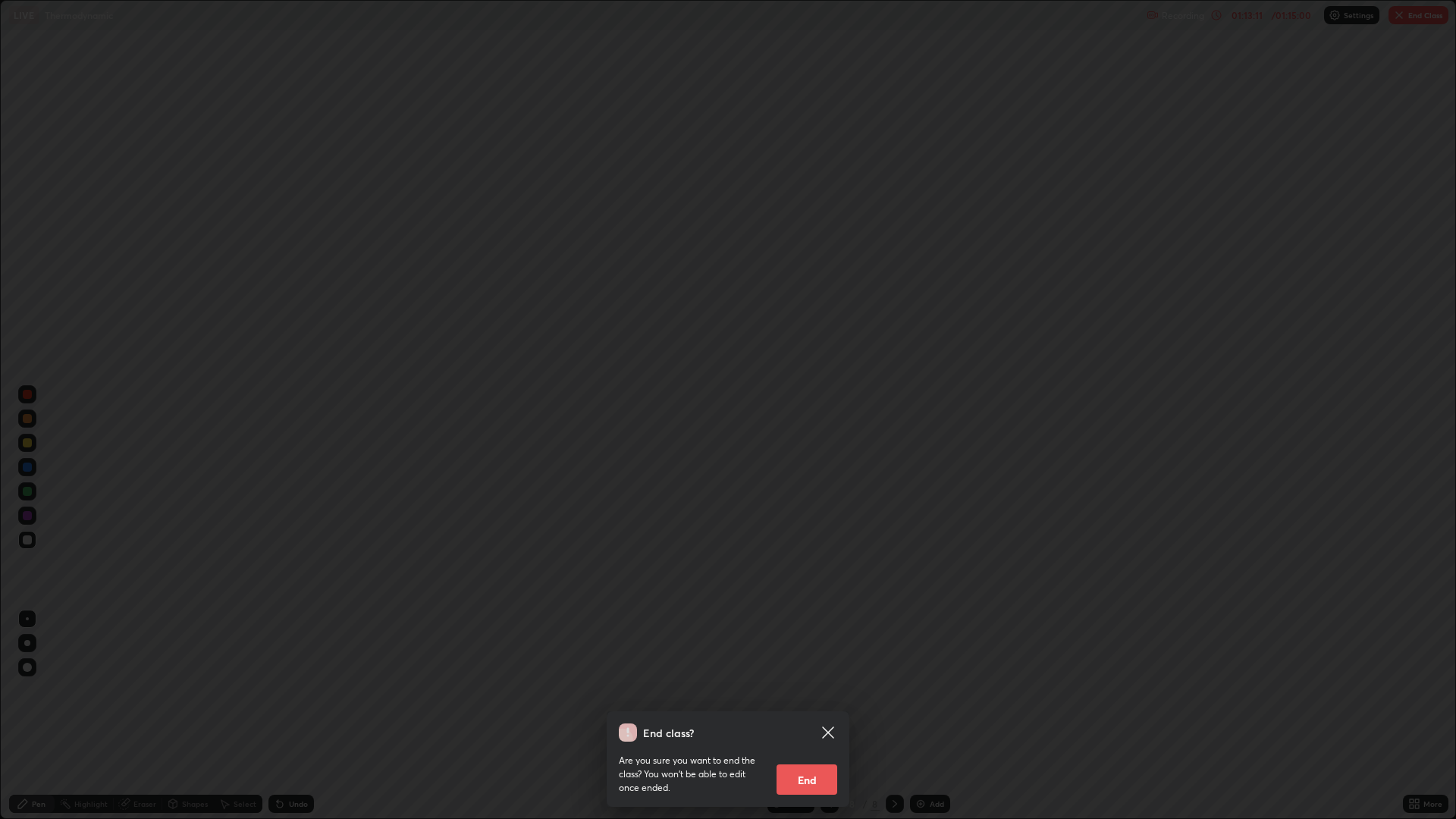
click at [809, 716] on button "End" at bounding box center [807, 779] width 60 height 31
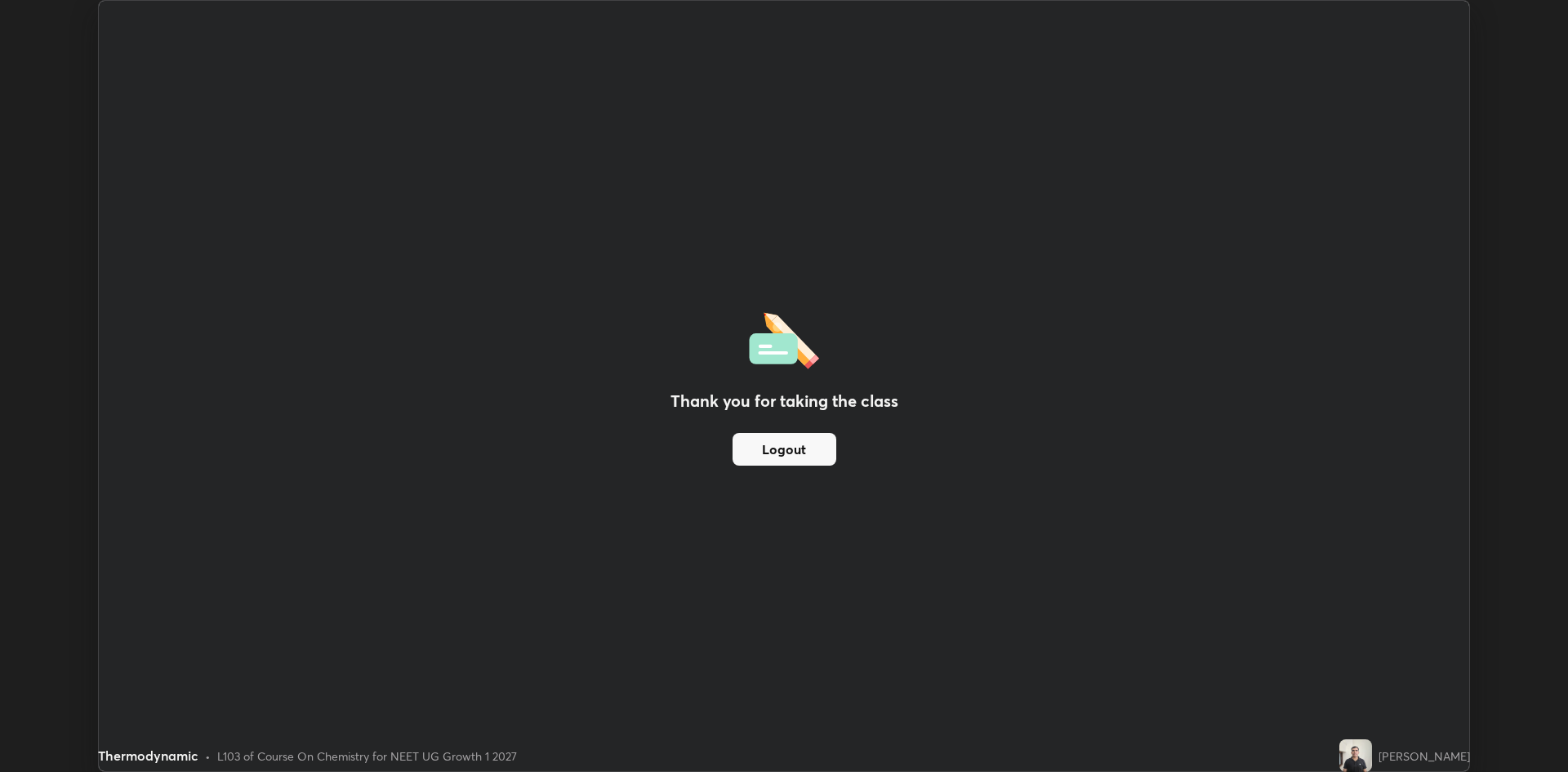
scroll to position [80950, 80105]
